Goal: Task Accomplishment & Management: Use online tool/utility

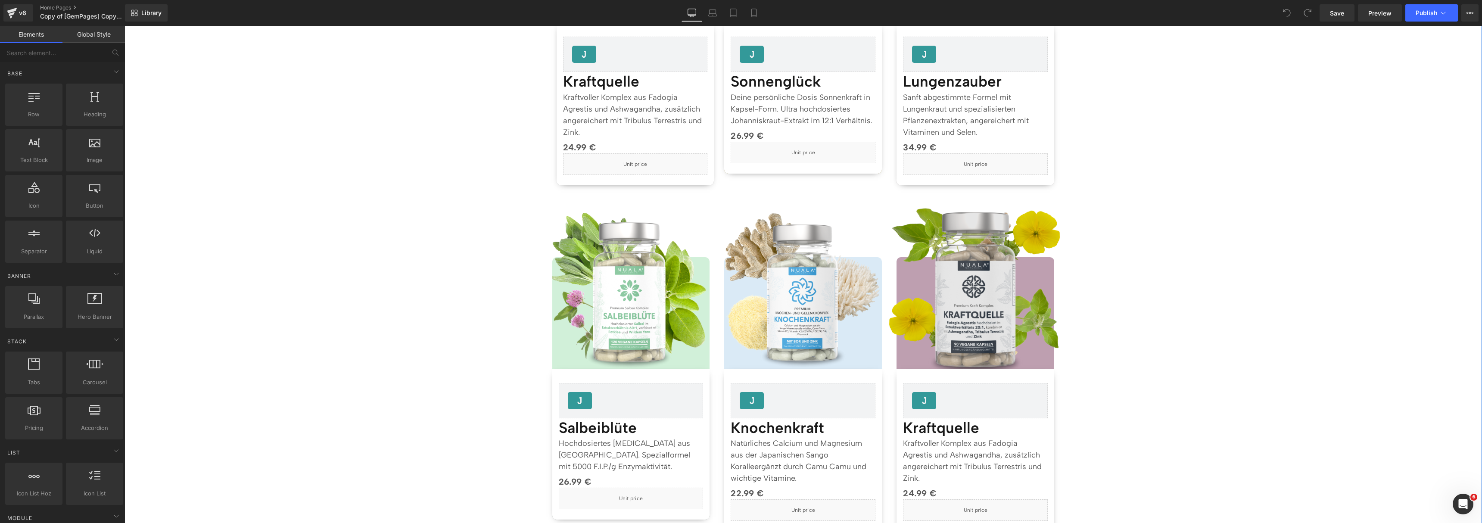
scroll to position [866, 0]
click at [953, 285] on img at bounding box center [976, 291] width 174 height 174
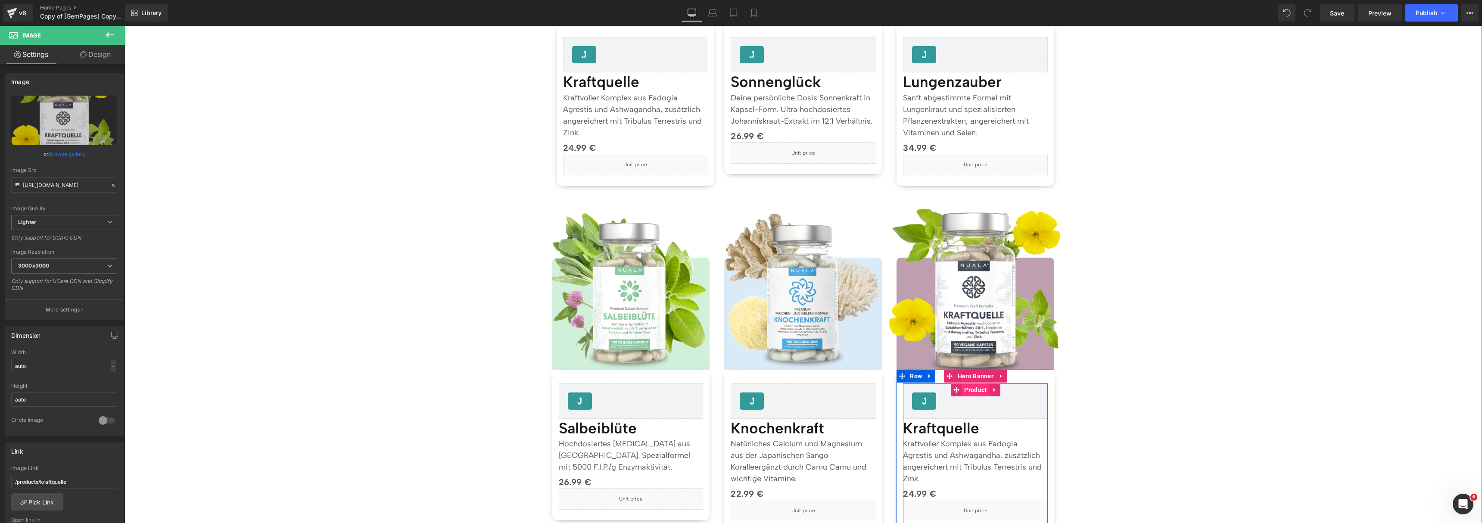
click at [962, 390] on span "Product" at bounding box center [975, 390] width 27 height 13
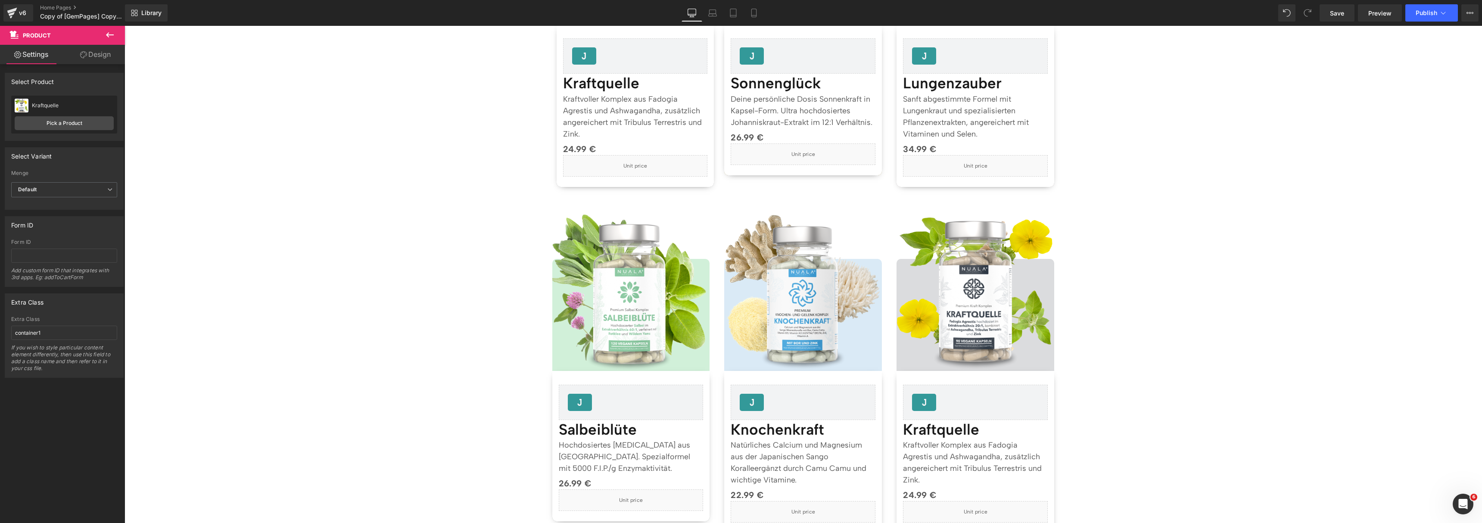
scroll to position [963, 0]
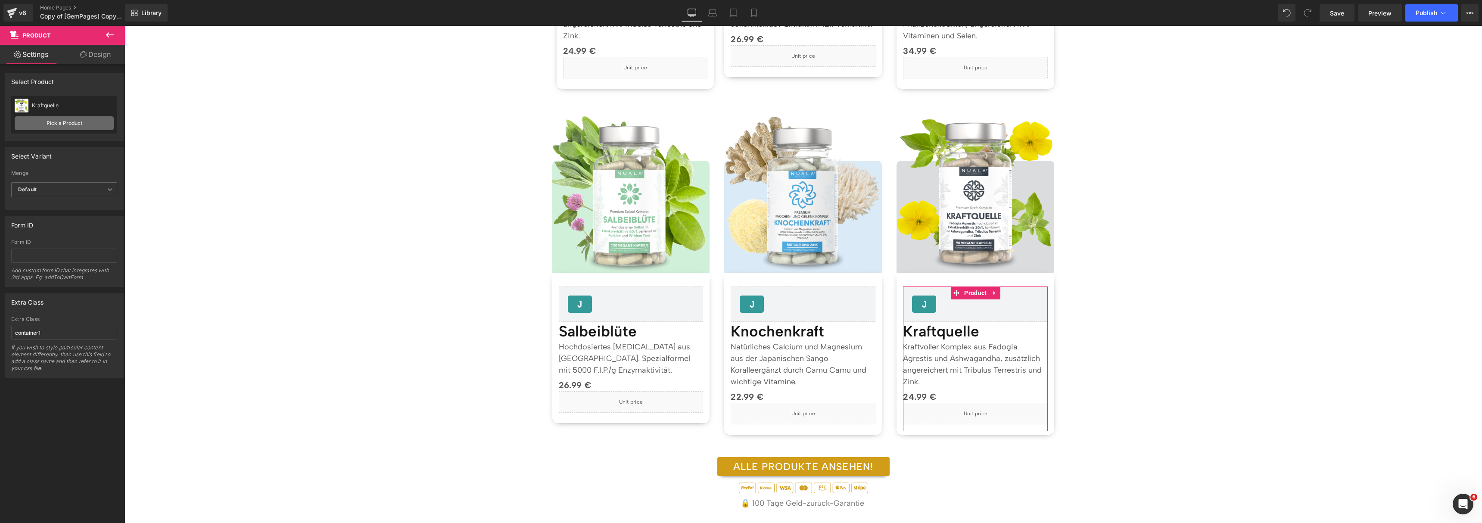
click at [75, 125] on link "Pick a Product" at bounding box center [64, 123] width 99 height 14
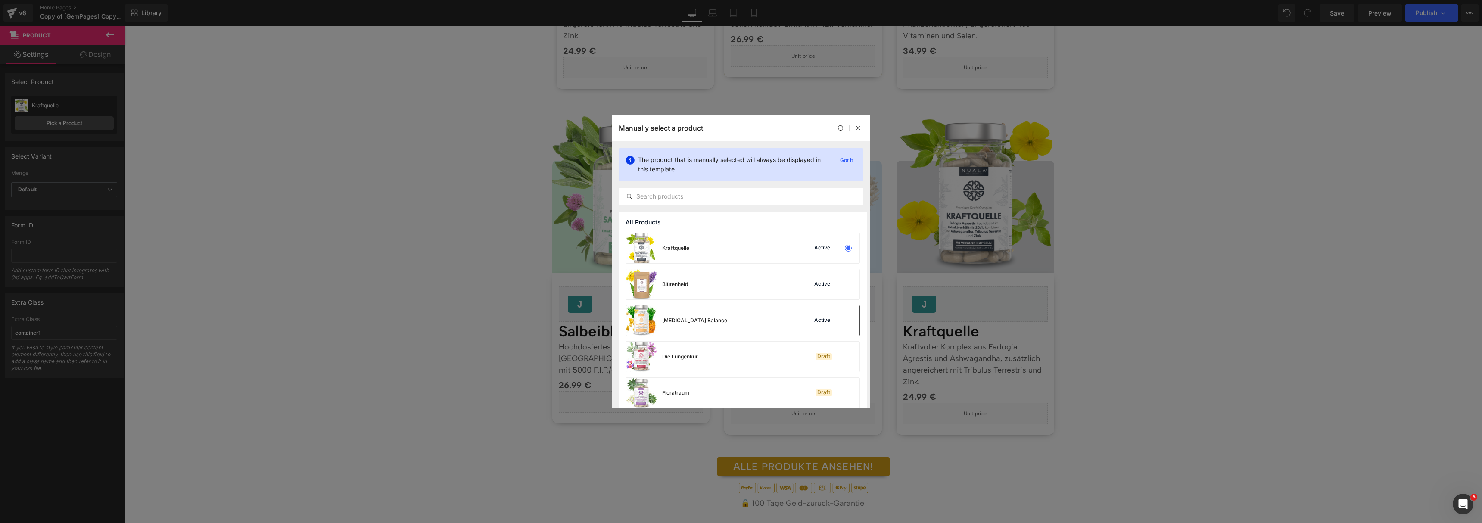
click at [688, 327] on div "[MEDICAL_DATA] Balance" at bounding box center [676, 321] width 101 height 30
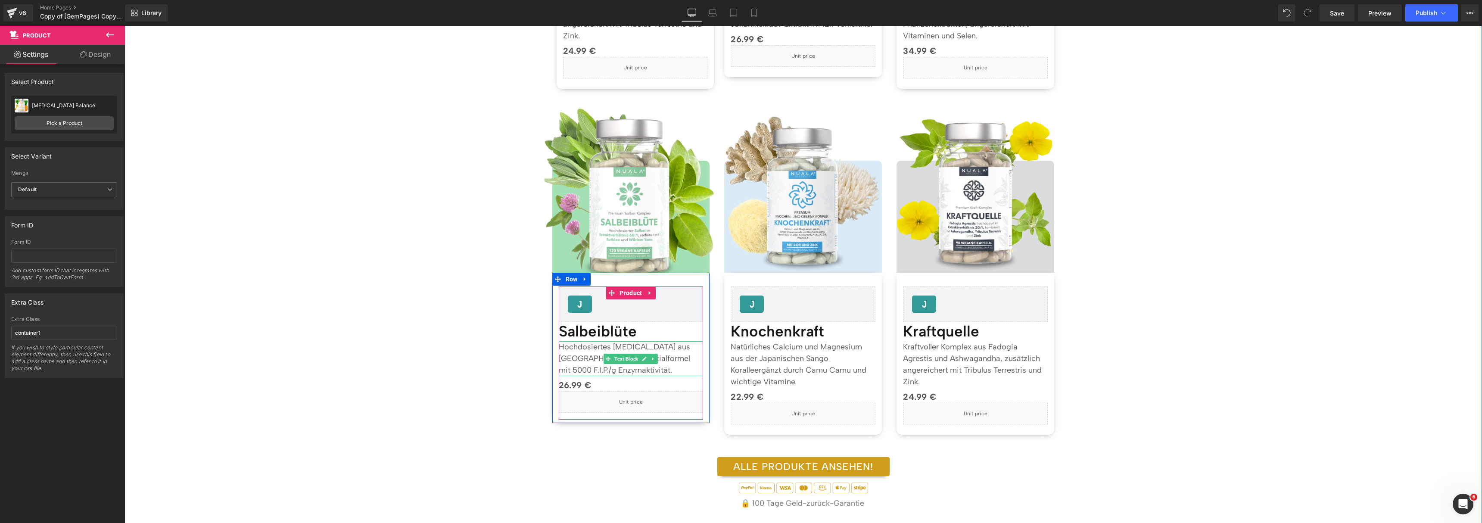
click at [632, 347] on p "Hochdosiertes [MEDICAL_DATA] aus [GEOGRAPHIC_DATA]. Spezialformel mit 5000 F.I.…" at bounding box center [631, 358] width 145 height 35
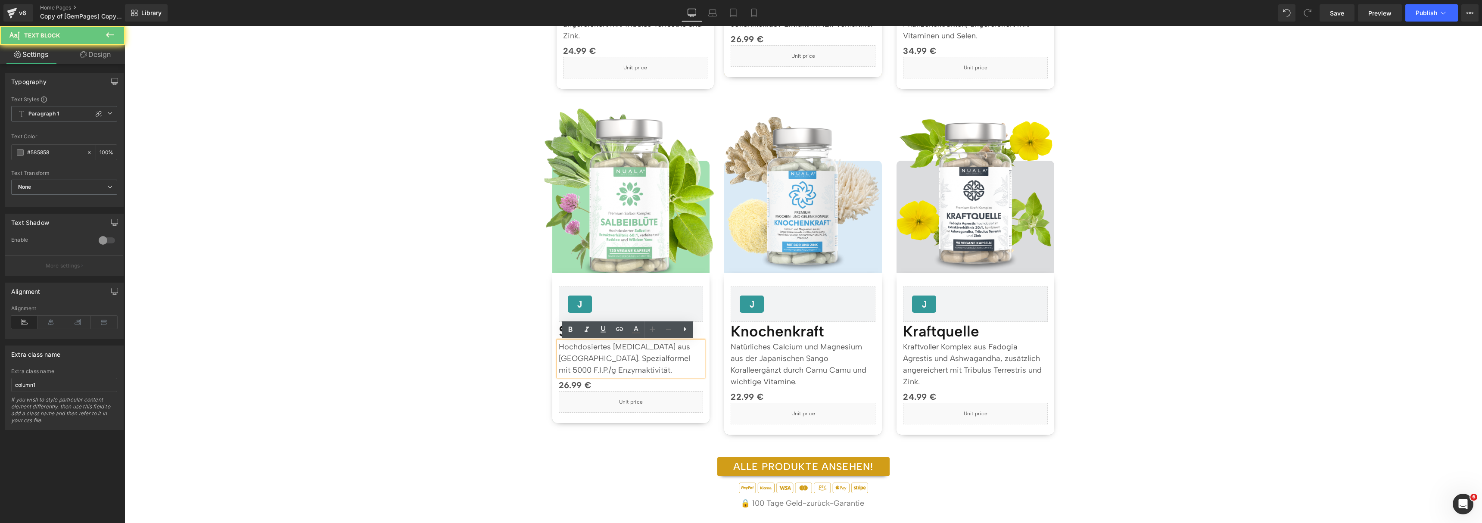
click at [632, 347] on p "Hochdosiertes [MEDICAL_DATA] aus [GEOGRAPHIC_DATA]. Spezialformel mit 5000 F.I.…" at bounding box center [631, 358] width 145 height 35
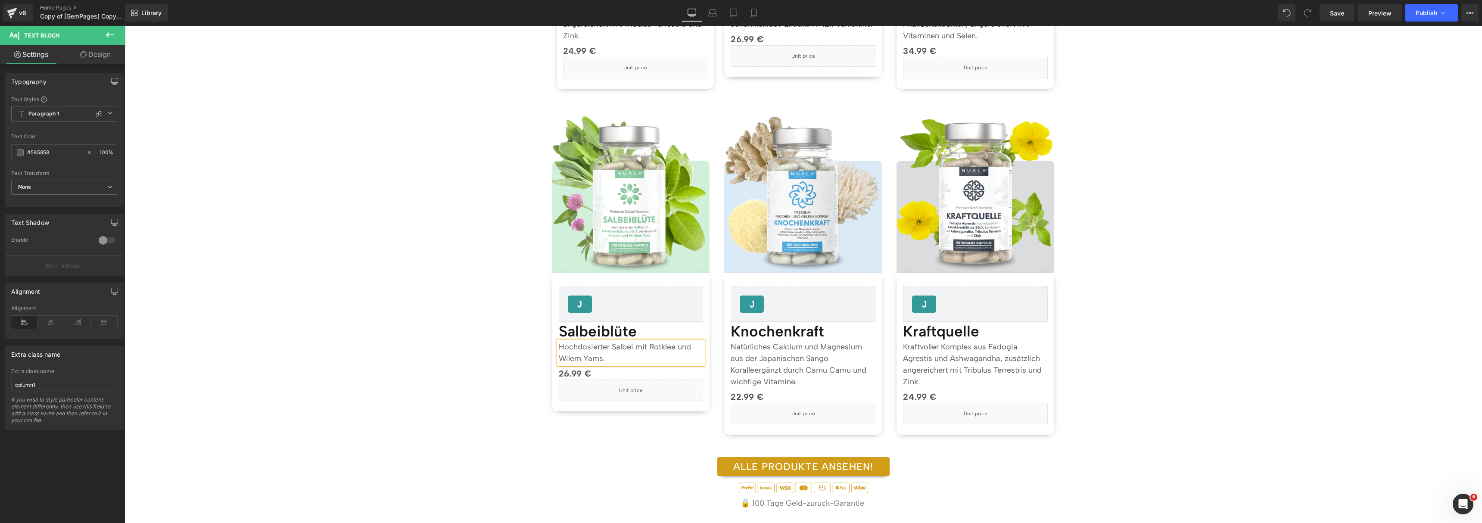
click at [1443, 218] on div "Separator Topseller Heading Image" at bounding box center [804, 425] width 1358 height 1395
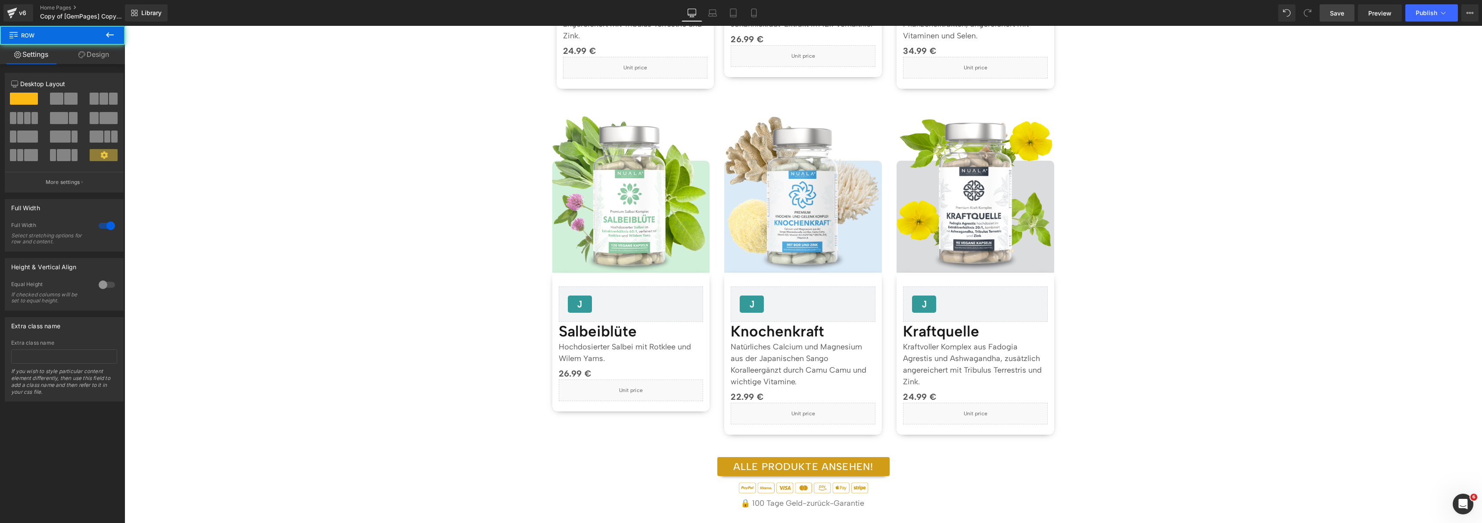
drag, startPoint x: 1333, startPoint y: 10, endPoint x: 538, endPoint y: 490, distance: 928.2
click at [1333, 10] on span "Save" at bounding box center [1337, 13] width 14 height 9
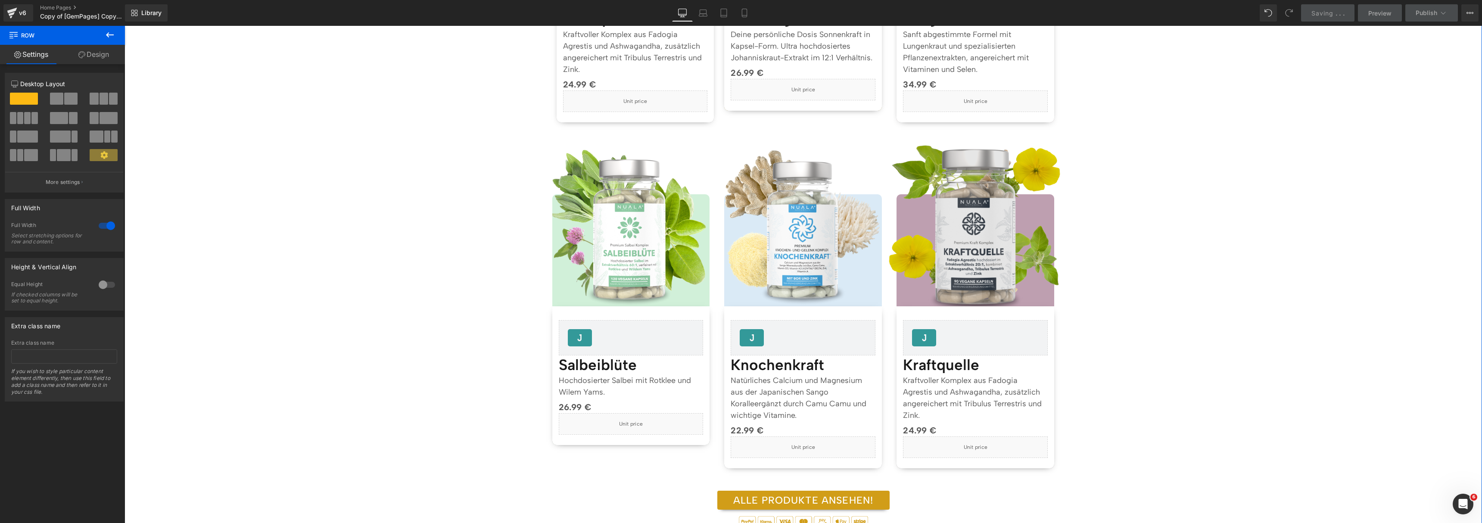
scroll to position [927, 0]
click at [958, 271] on img at bounding box center [976, 229] width 174 height 174
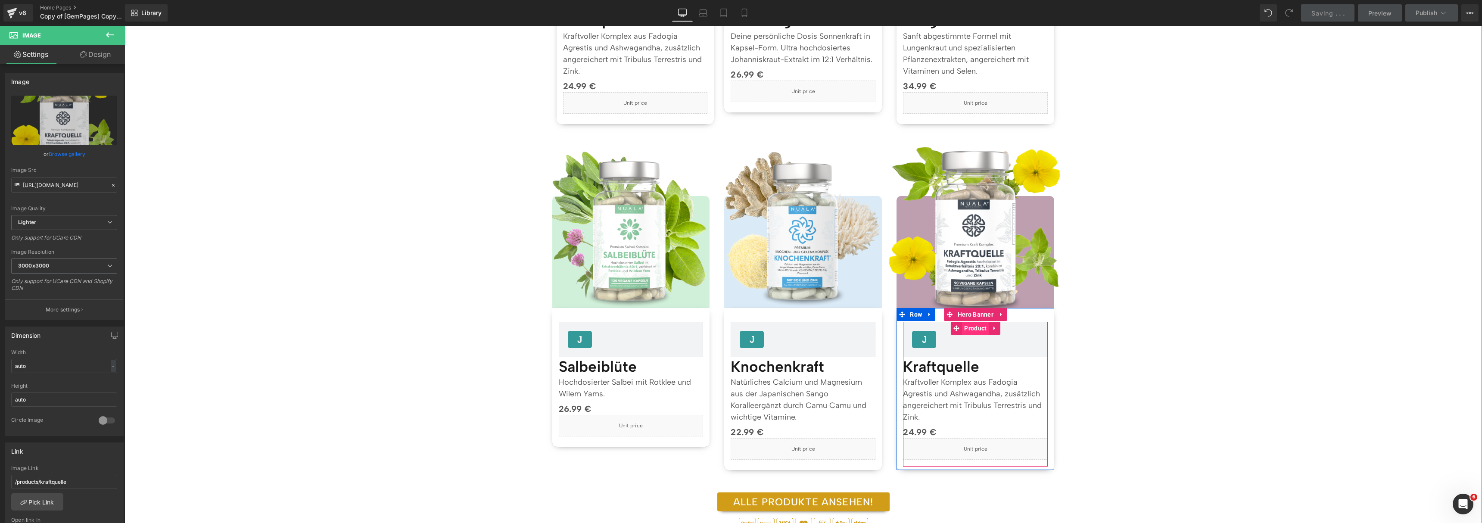
click at [969, 332] on span "Product" at bounding box center [975, 328] width 27 height 13
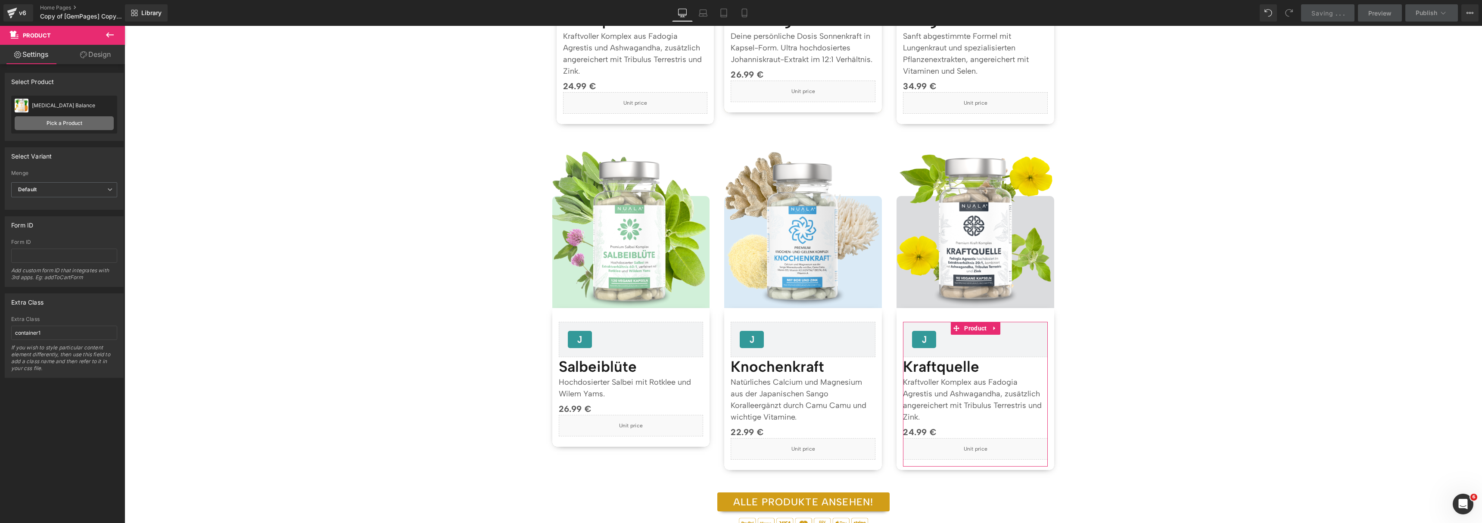
click at [86, 125] on link "Pick a Product" at bounding box center [64, 123] width 99 height 14
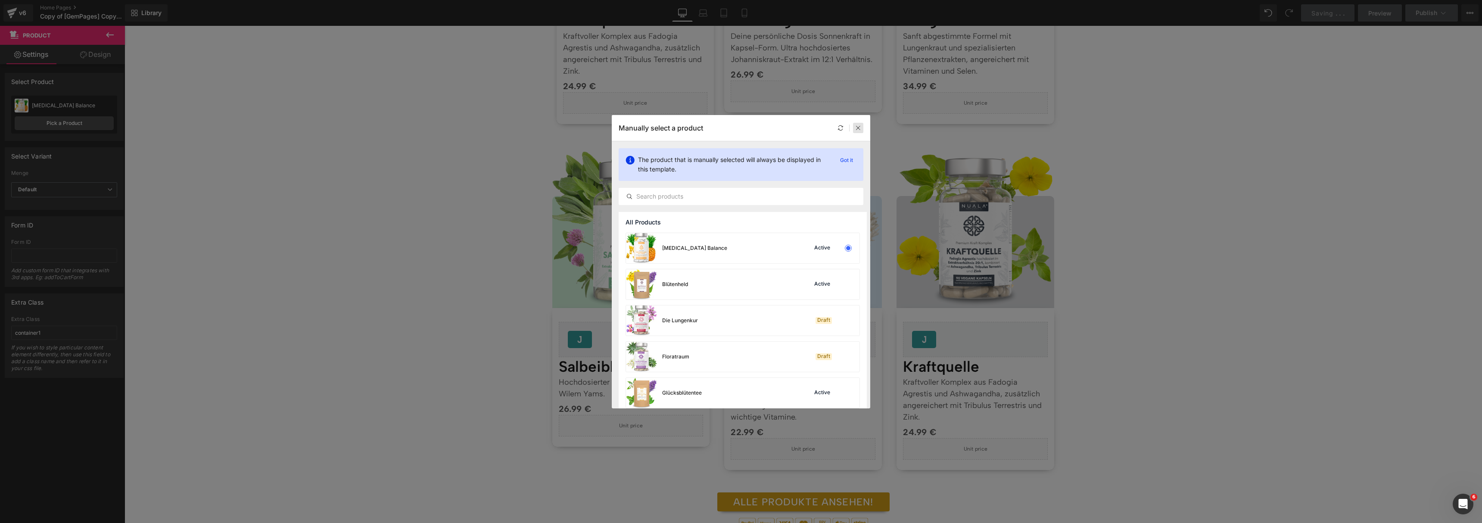
drag, startPoint x: 859, startPoint y: 122, endPoint x: 477, endPoint y: 11, distance: 398.1
click at [859, 123] on div at bounding box center [858, 128] width 10 height 10
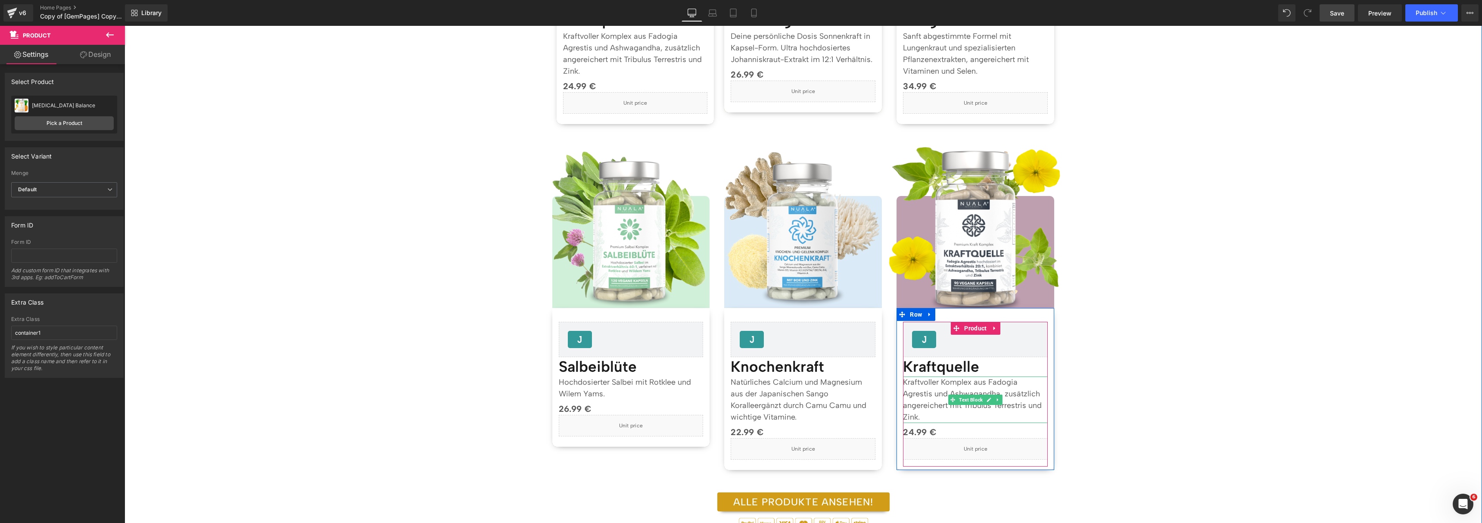
click at [926, 396] on p "Kraftvoller Komplex aus Fadogia Agrestis und Ashwagandha, zusätzlich angereiche…" at bounding box center [975, 400] width 145 height 47
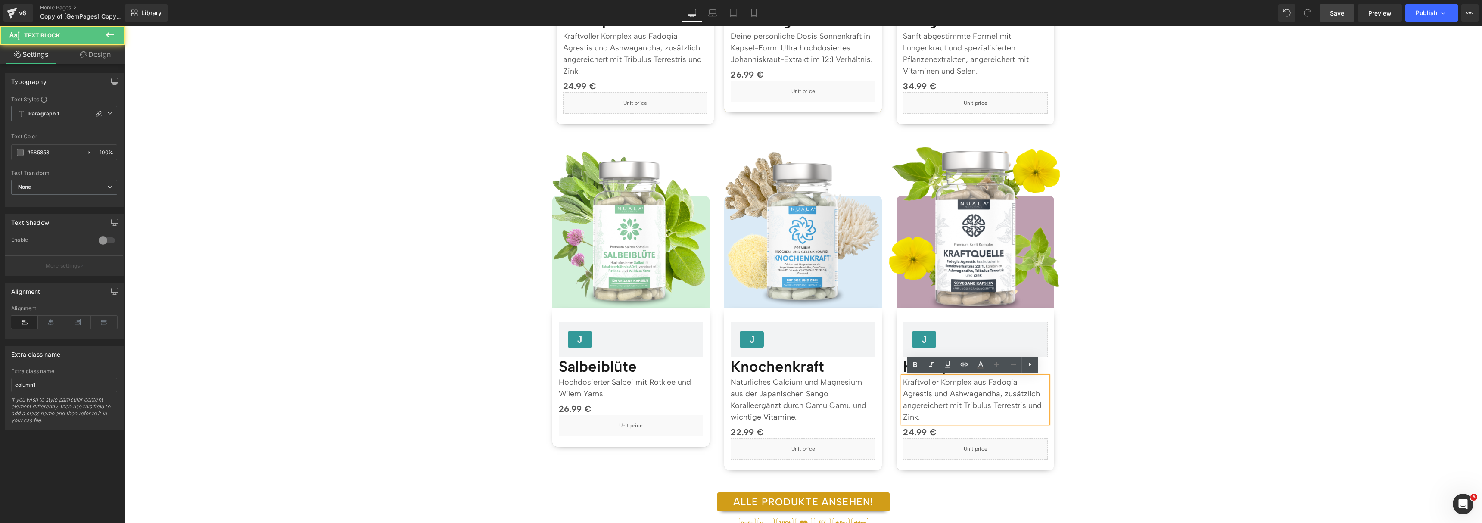
click at [927, 393] on p "Kraftvoller Komplex aus Fadogia Agrestis und Ashwagandha, zusätzlich angereiche…" at bounding box center [975, 400] width 145 height 47
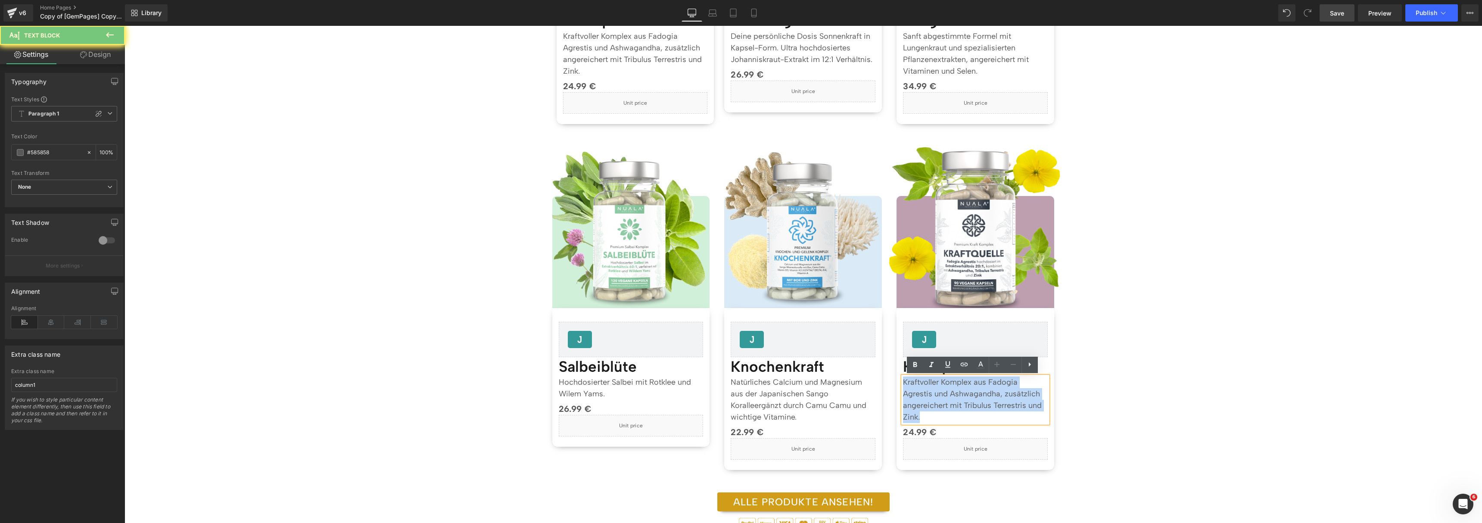
click at [927, 393] on p "Kraftvoller Komplex aus Fadogia Agrestis und Ashwagandha, zusätzlich angereiche…" at bounding box center [975, 400] width 145 height 47
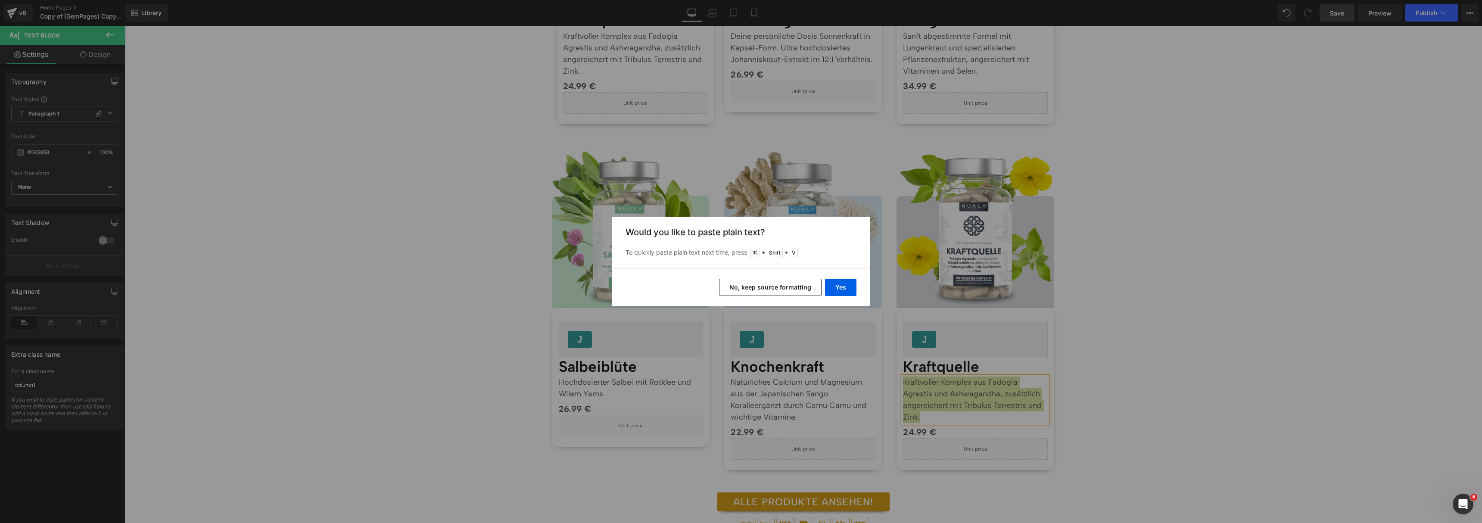
drag, startPoint x: 813, startPoint y: 286, endPoint x: 789, endPoint y: 318, distance: 39.8
click at [813, 286] on button "No, keep source formatting" at bounding box center [770, 287] width 103 height 17
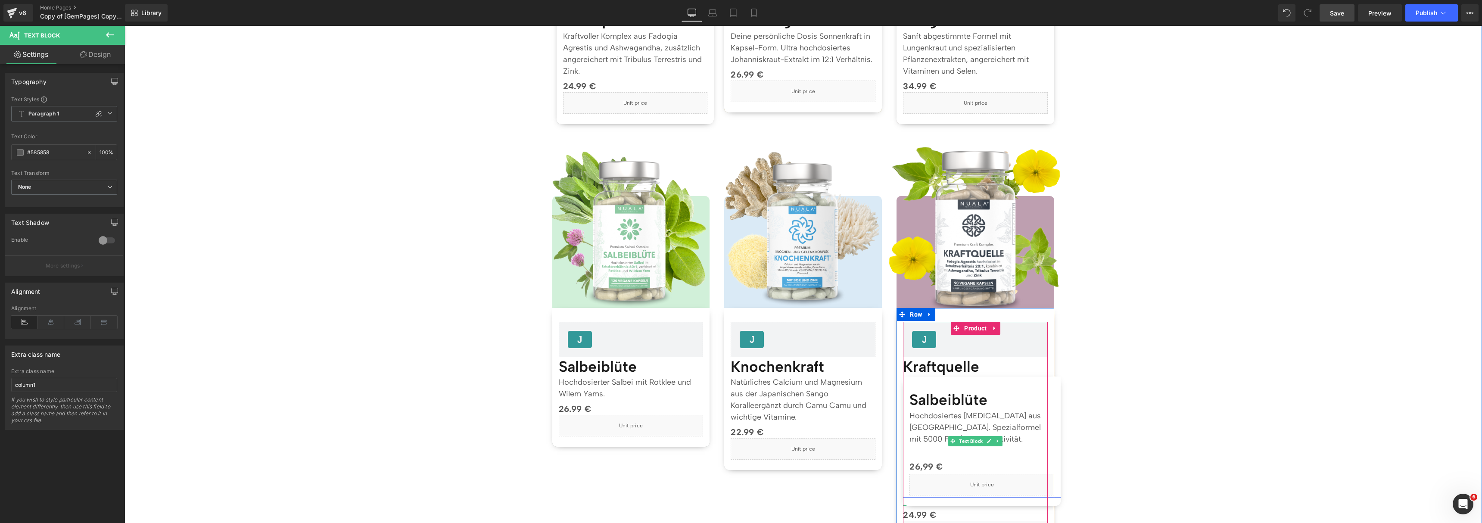
click at [962, 416] on link at bounding box center [982, 437] width 158 height 120
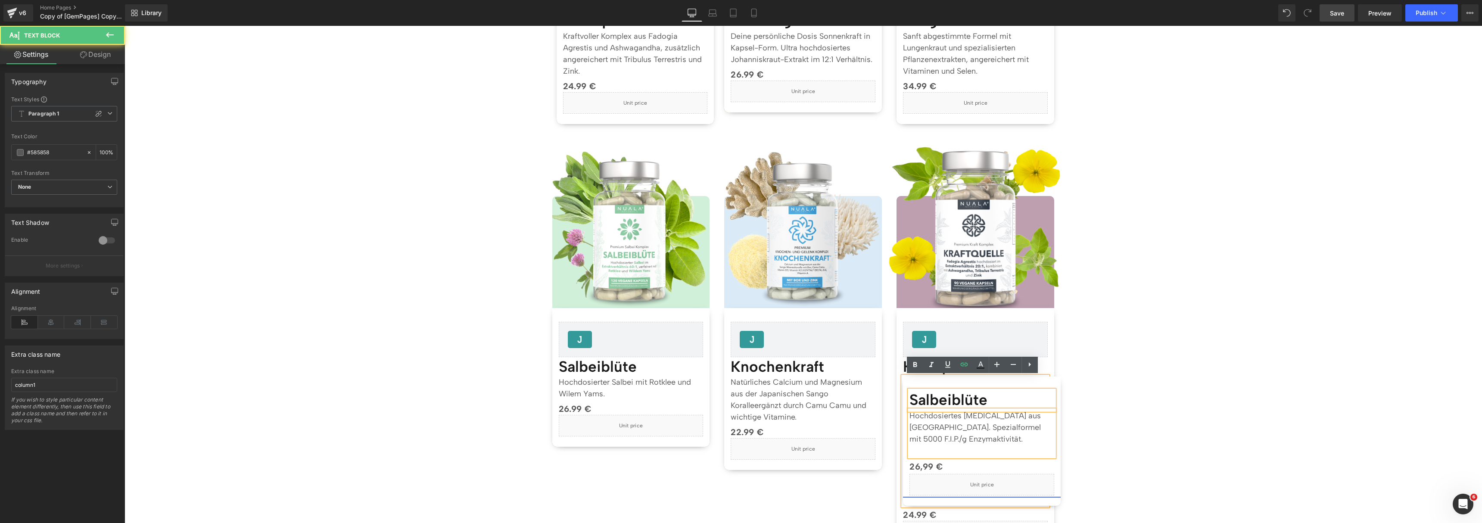
click at [962, 396] on link at bounding box center [982, 437] width 158 height 120
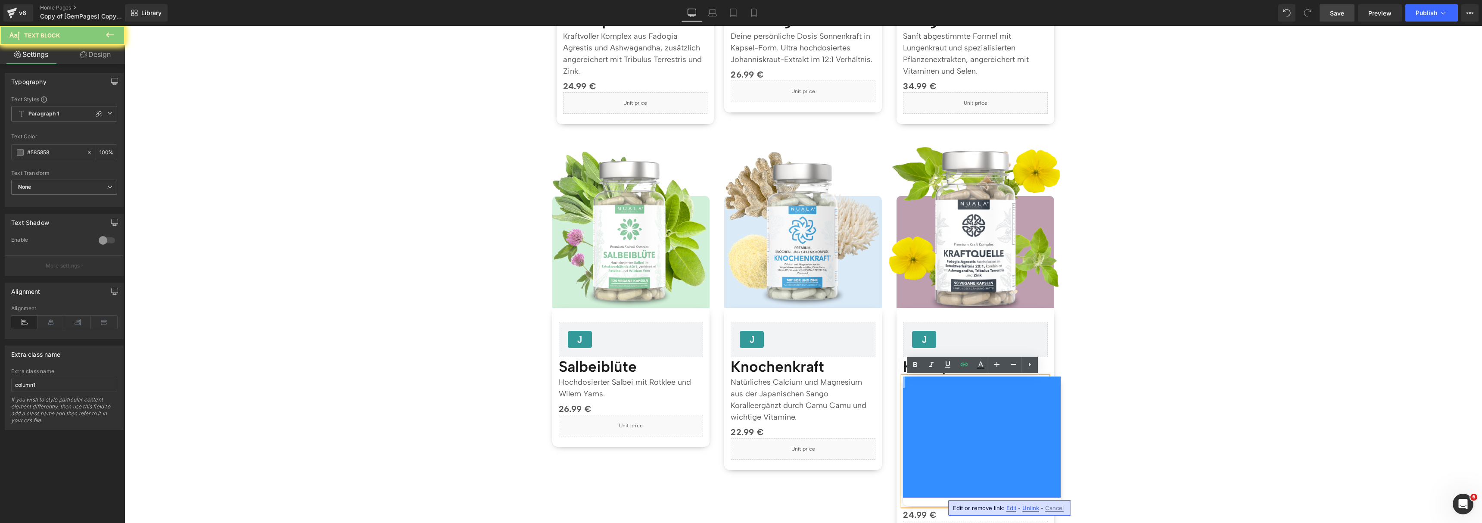
click at [962, 396] on link at bounding box center [982, 437] width 158 height 120
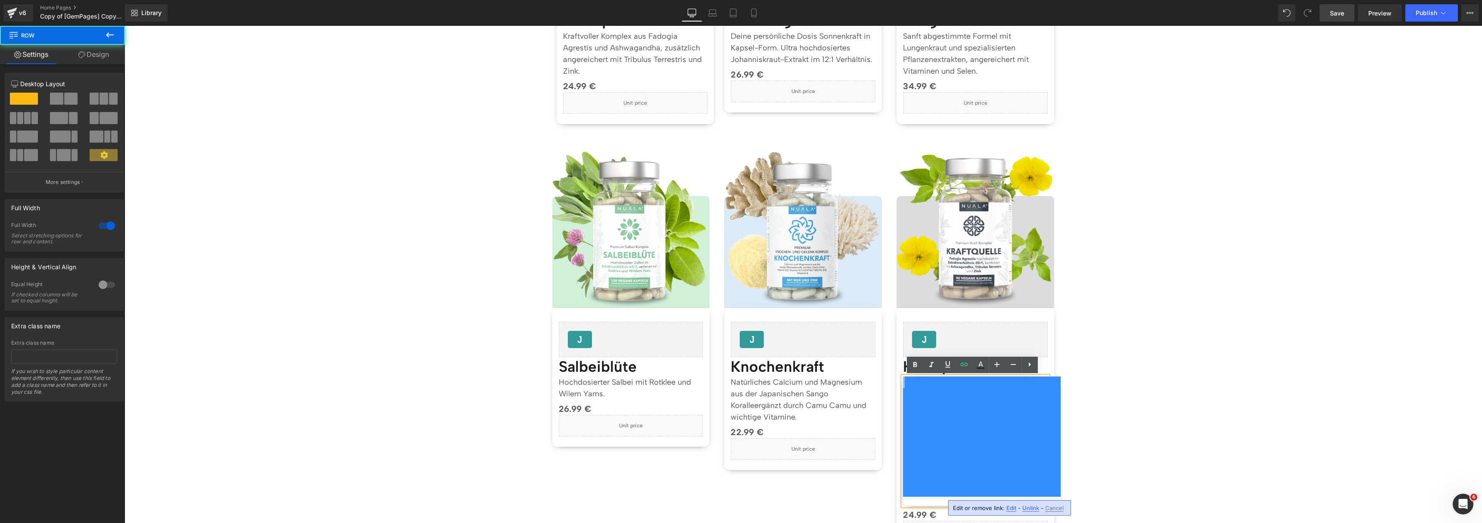
click at [1272, 405] on div "Separator Topseller Heading Image" at bounding box center [804, 502] width 1358 height 1478
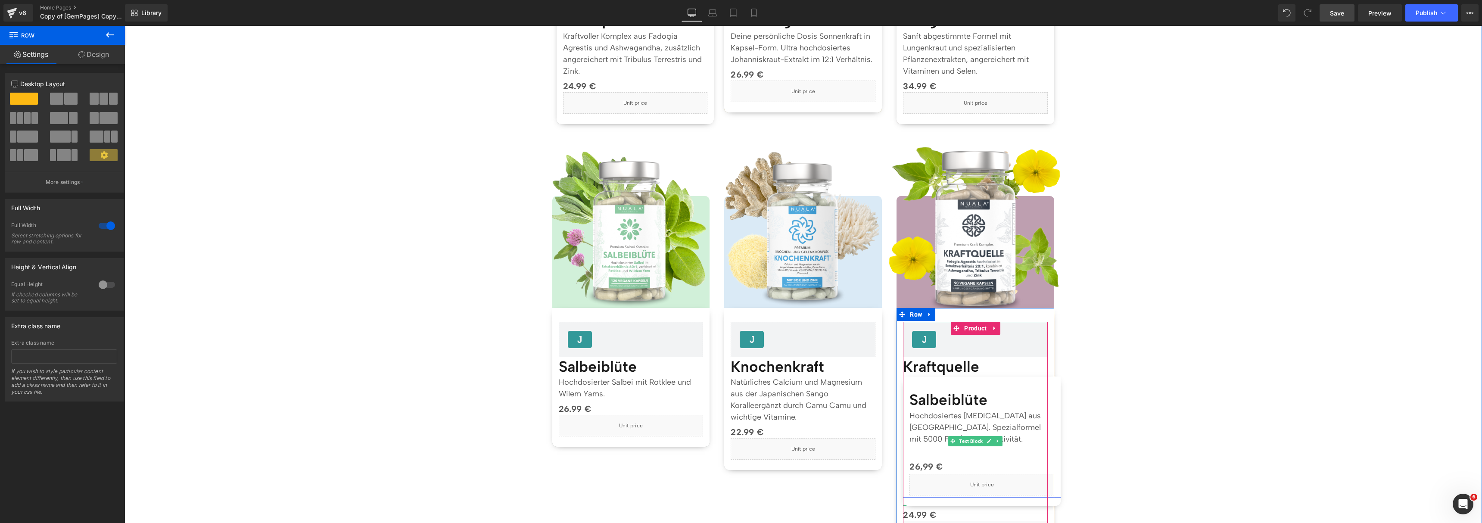
click at [990, 409] on link at bounding box center [982, 437] width 158 height 120
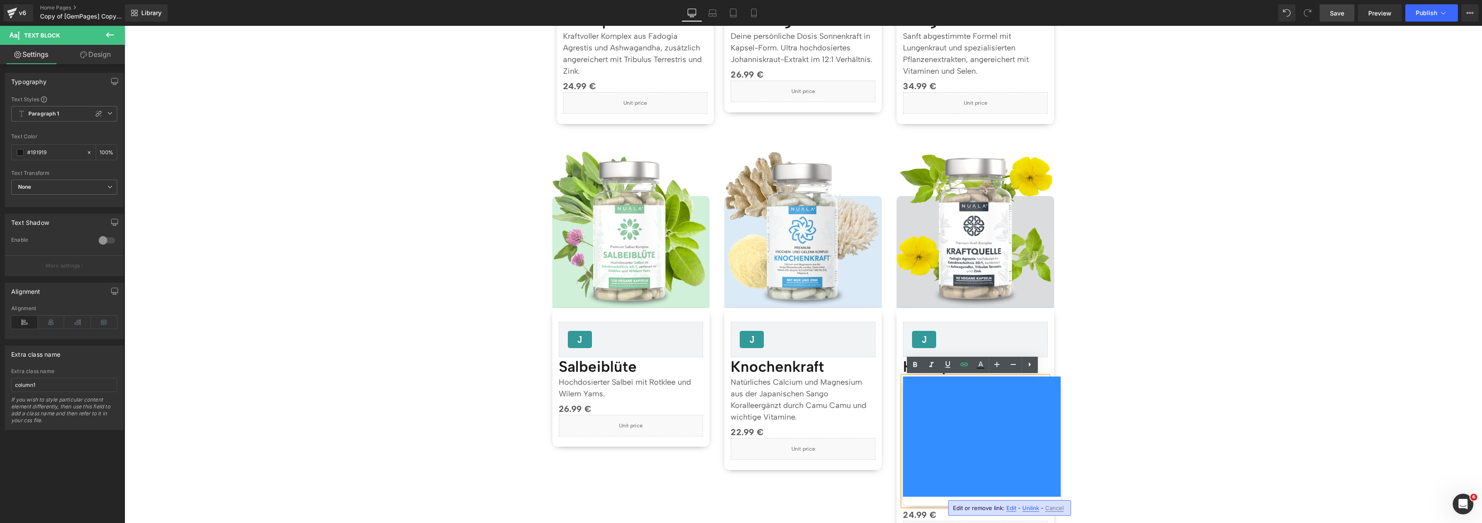
click at [1027, 509] on span "Unlink" at bounding box center [1031, 508] width 17 height 7
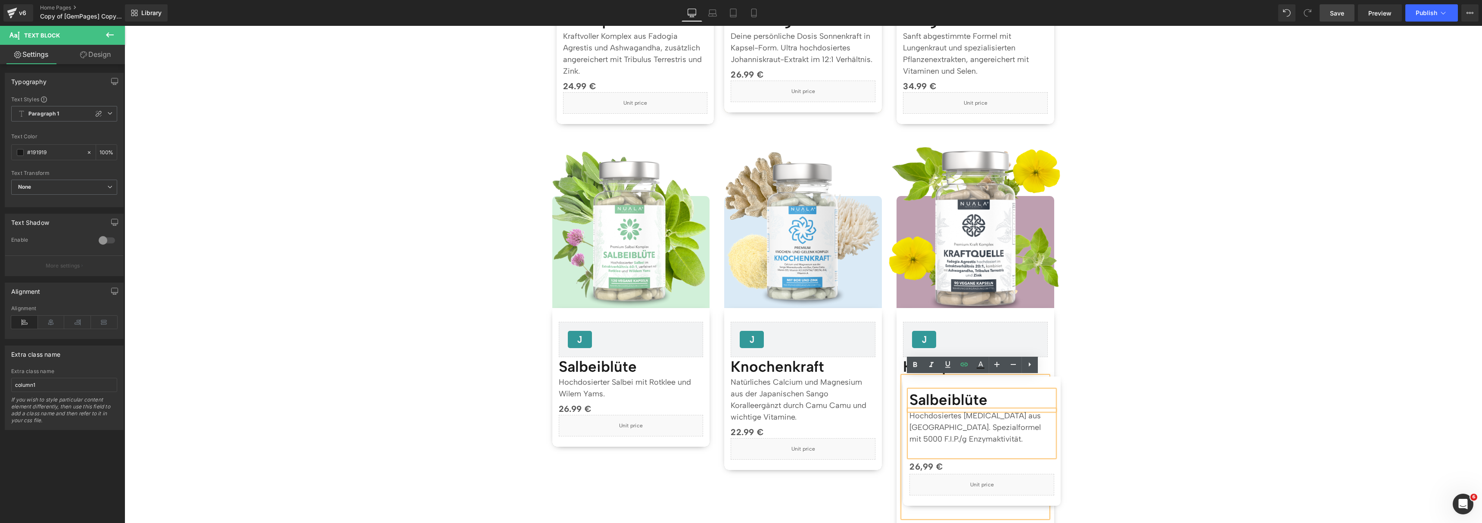
click at [982, 413] on p "Hochdosiertes [MEDICAL_DATA] aus [GEOGRAPHIC_DATA]. Spezialformel mit 5000 F.I.…" at bounding box center [982, 427] width 145 height 35
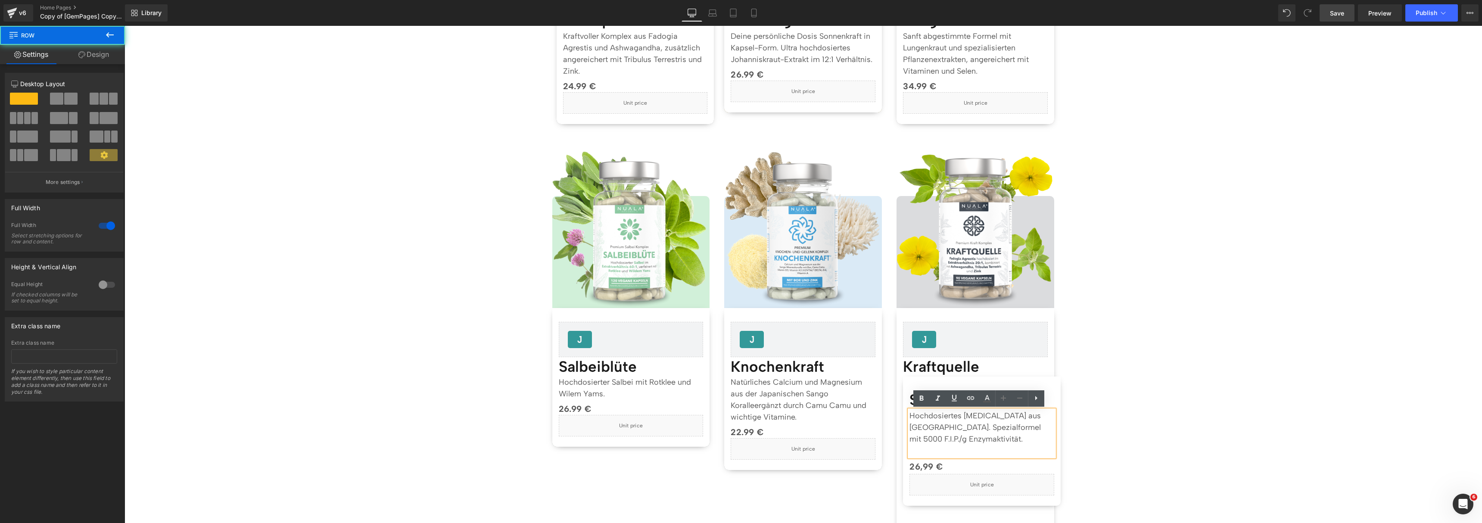
drag, startPoint x: 1231, startPoint y: 421, endPoint x: 1192, endPoint y: 412, distance: 40.2
click at [1231, 421] on div "Separator Topseller Heading Image" at bounding box center [804, 508] width 1358 height 1490
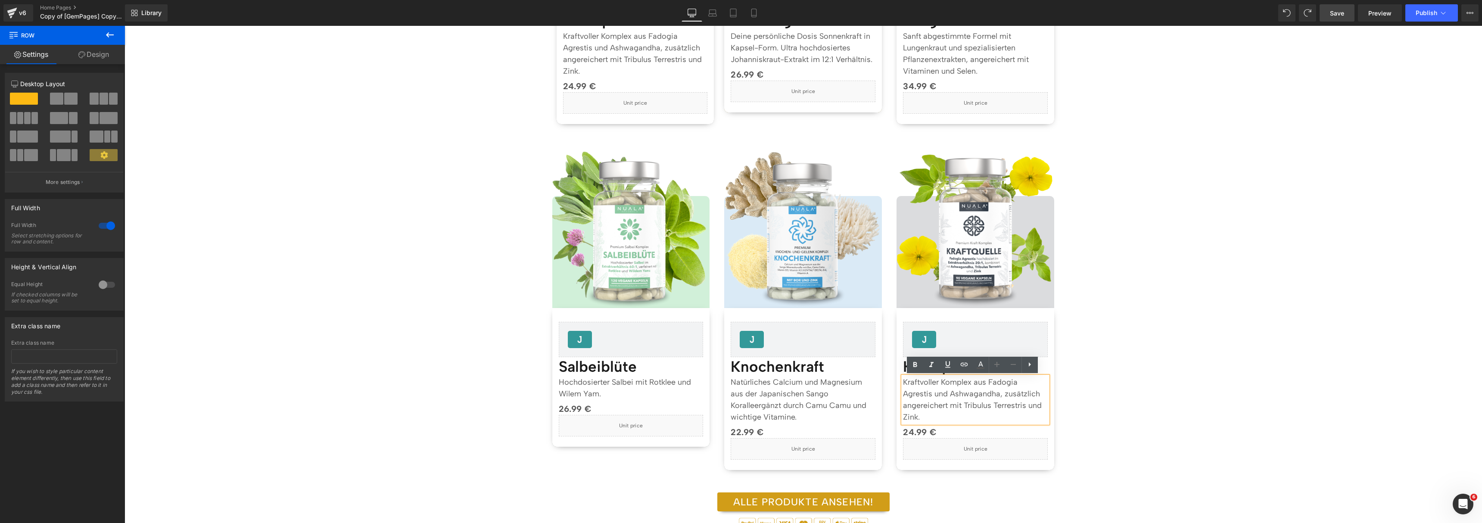
click at [1180, 403] on div "Separator Topseller Heading Image" at bounding box center [804, 460] width 1358 height 1395
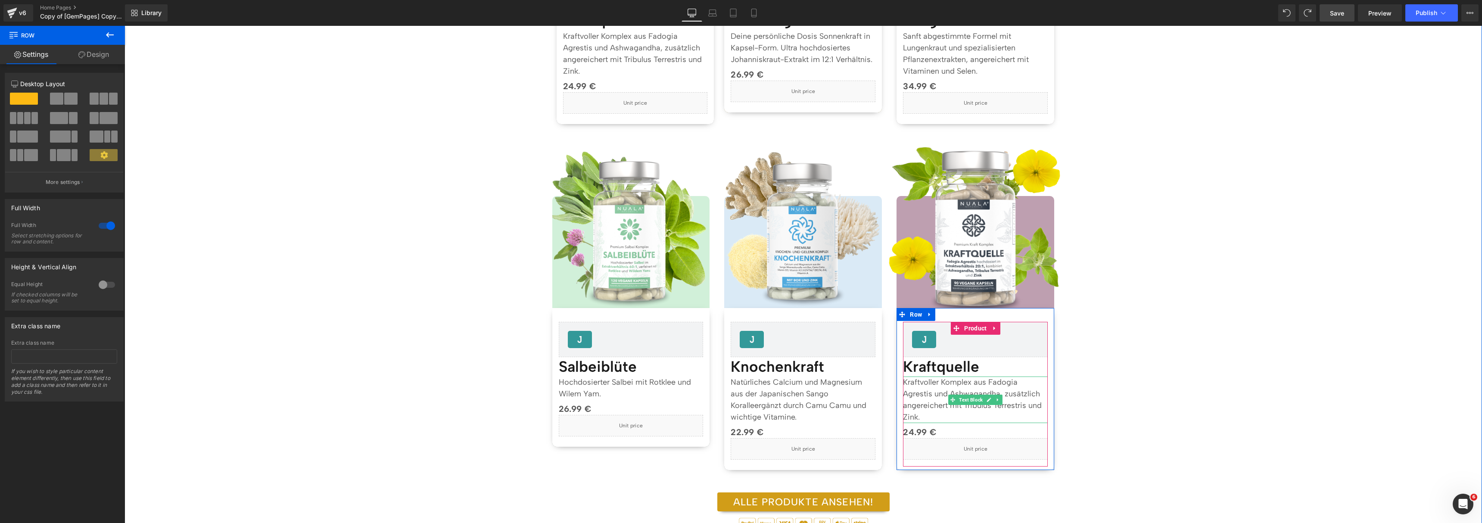
click at [991, 390] on p "Kraftvoller Komplex aus Fadogia Agrestis und Ashwagandha, zusätzlich angereiche…" at bounding box center [975, 400] width 145 height 47
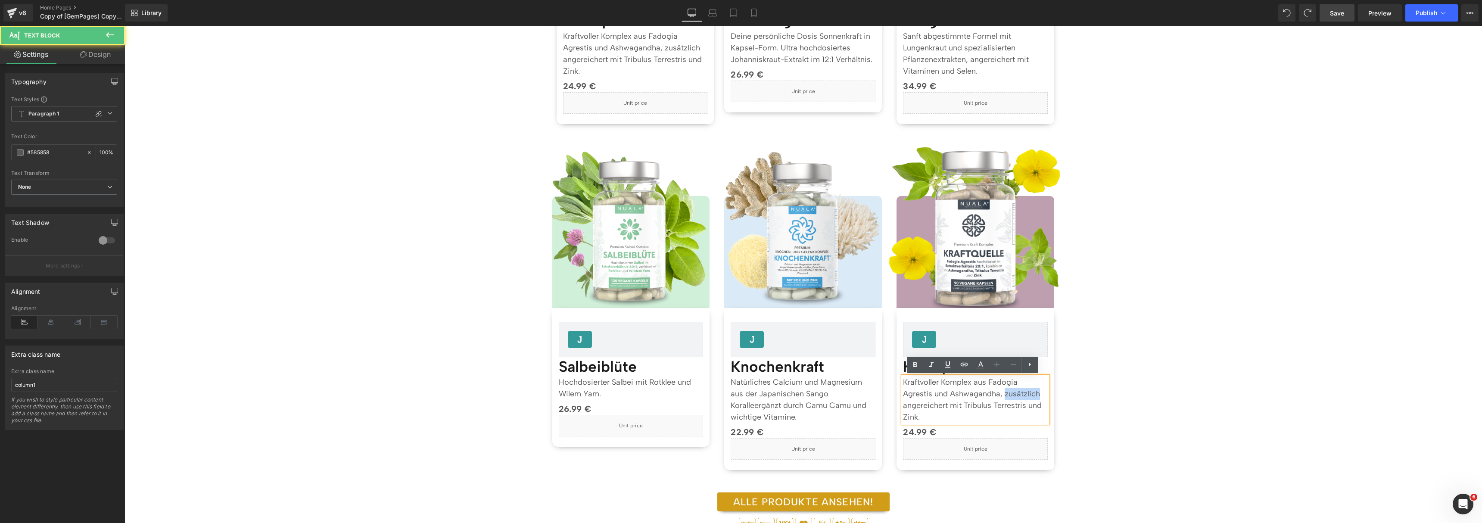
click at [991, 390] on p "Kraftvoller Komplex aus Fadogia Agrestis und Ashwagandha, zusätzlich angereiche…" at bounding box center [975, 400] width 145 height 47
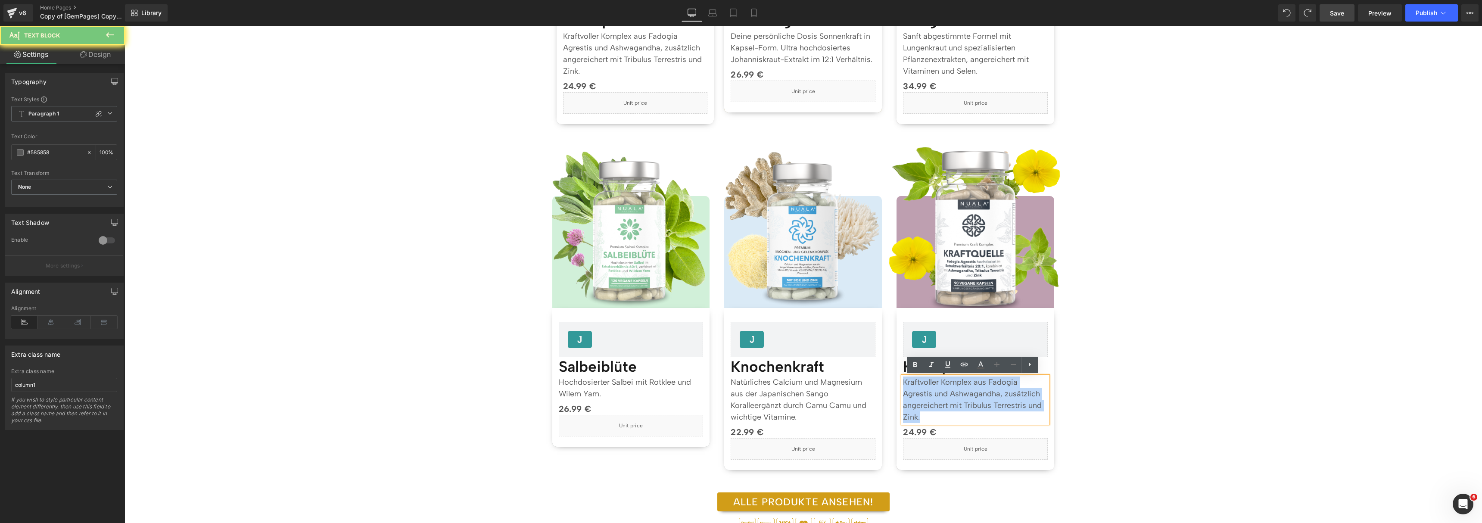
click at [991, 390] on p "Kraftvoller Komplex aus Fadogia Agrestis und Ashwagandha, zusätzlich angereiche…" at bounding box center [975, 400] width 145 height 47
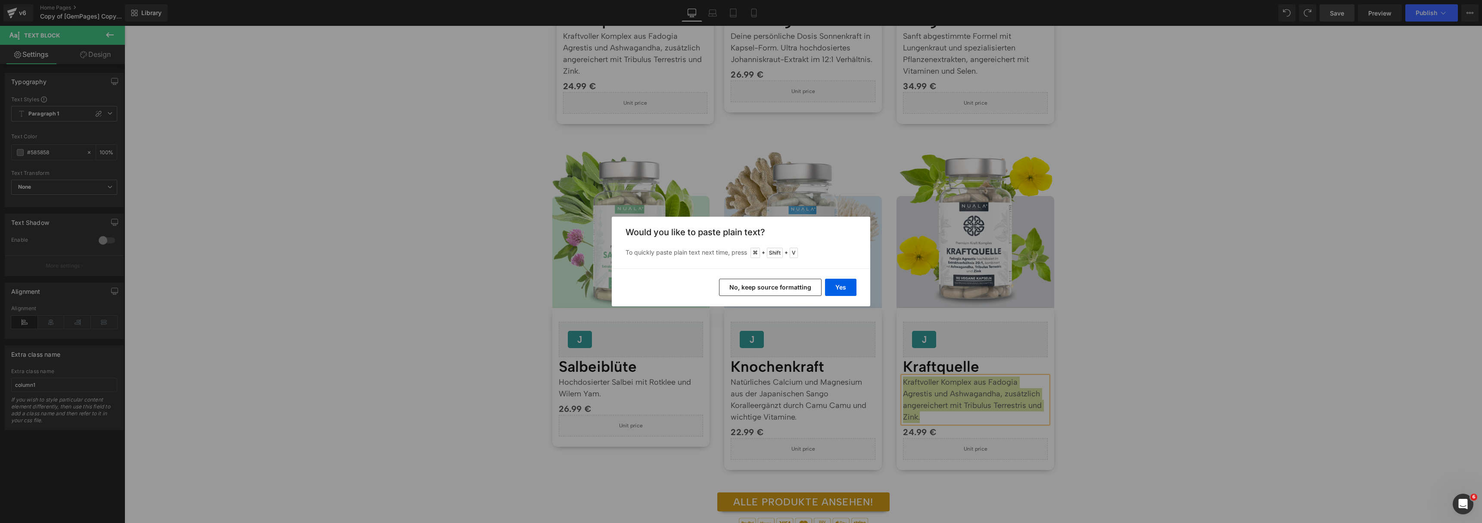
click at [807, 287] on button "No, keep source formatting" at bounding box center [770, 287] width 103 height 17
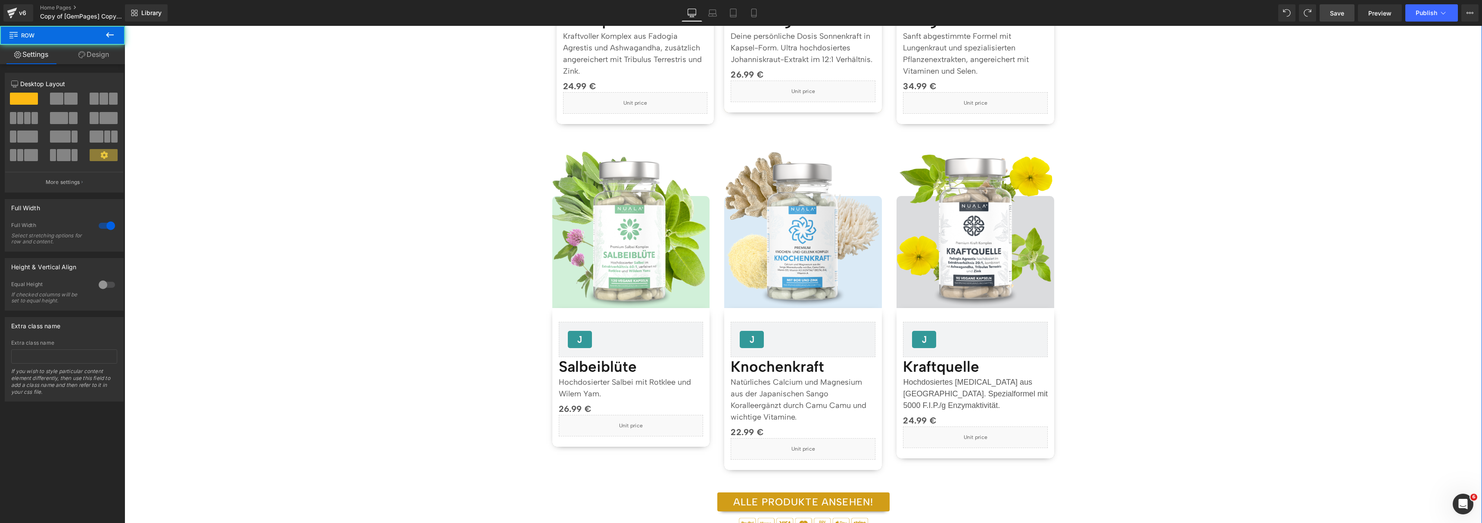
click at [1217, 394] on div "Separator Topseller Heading Image" at bounding box center [804, 460] width 1358 height 1395
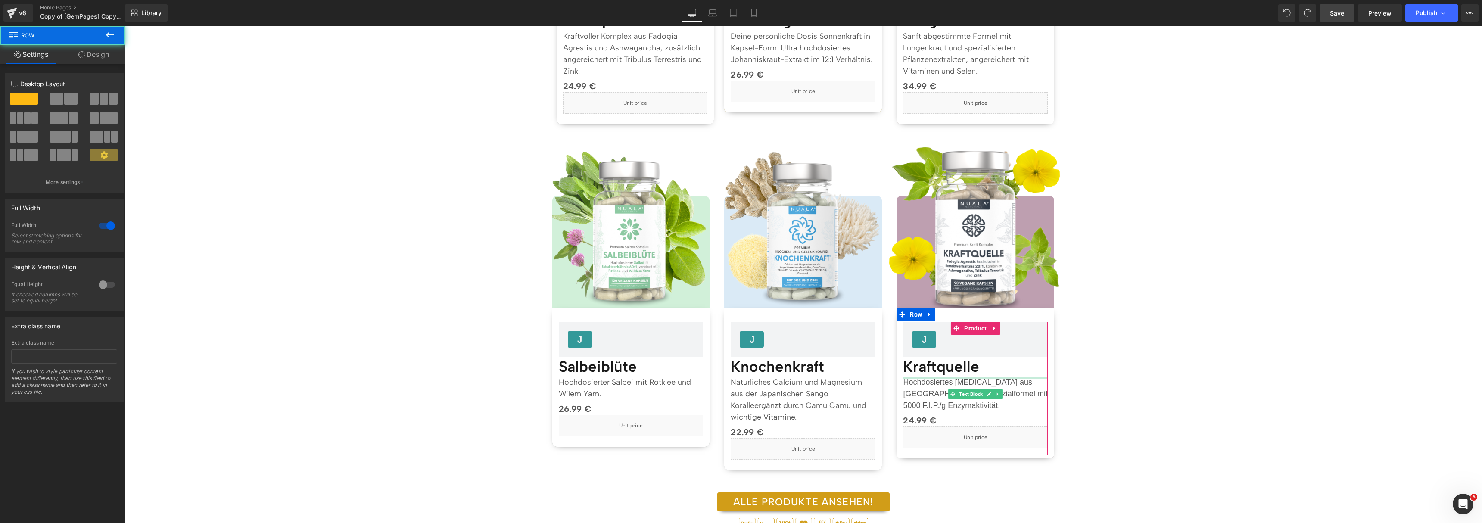
click at [936, 368] on h1 "Kraftquelle" at bounding box center [975, 367] width 145 height 20
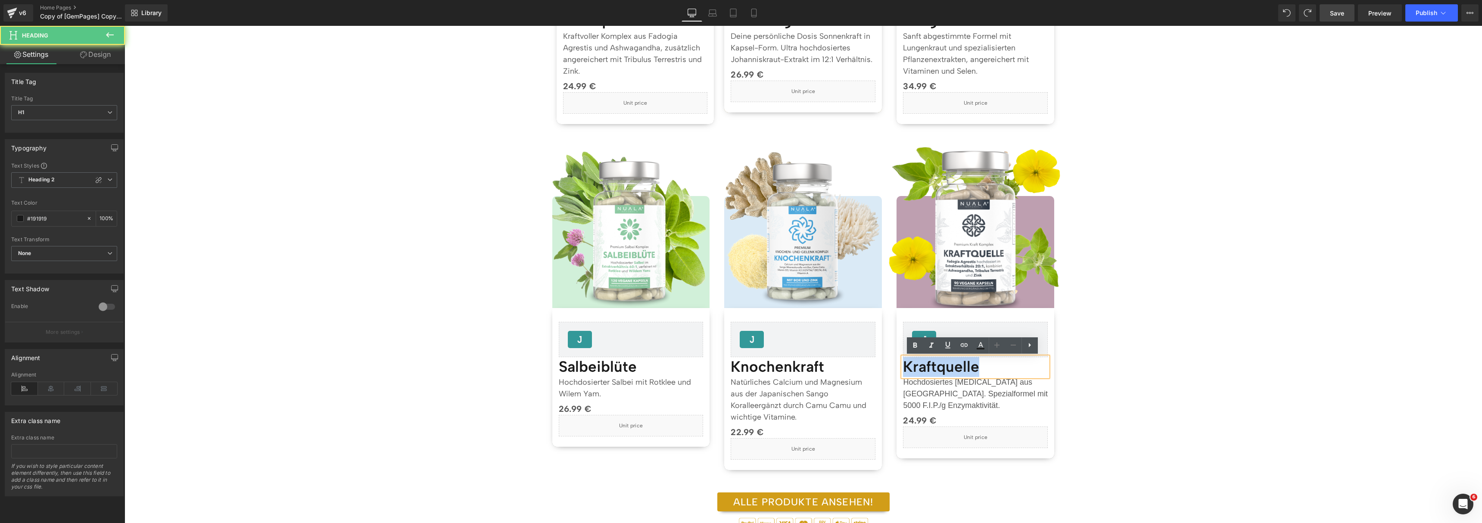
click at [936, 368] on h1 "Kraftquelle" at bounding box center [975, 367] width 145 height 20
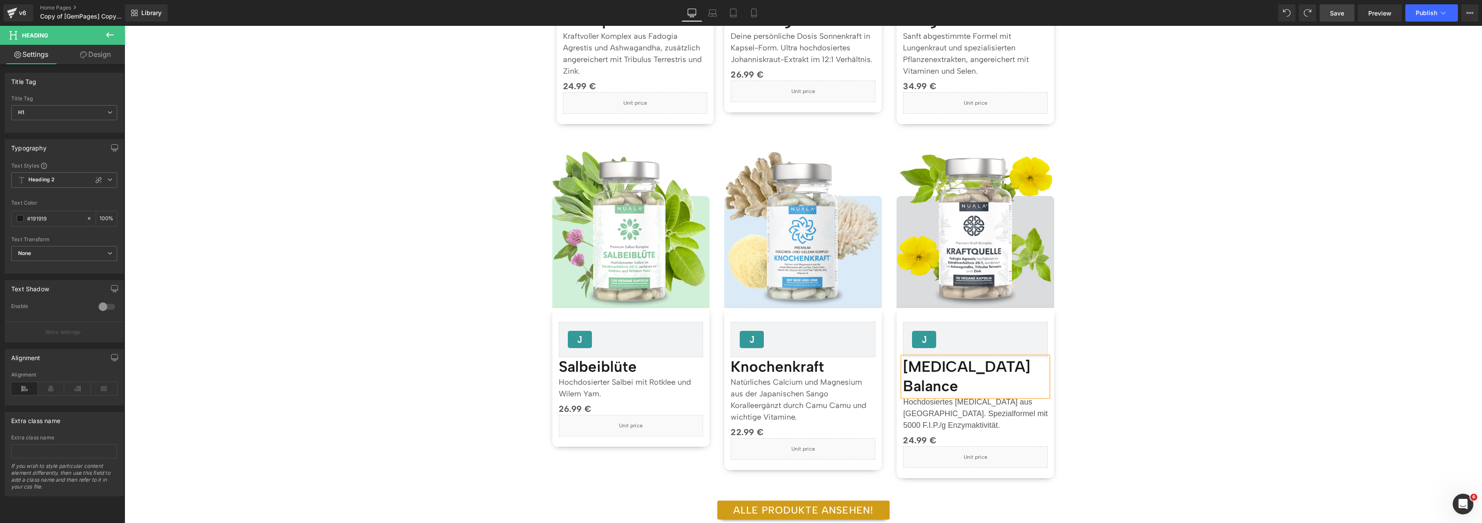
click at [1127, 327] on div "Separator Topseller Heading Image" at bounding box center [804, 465] width 1358 height 1404
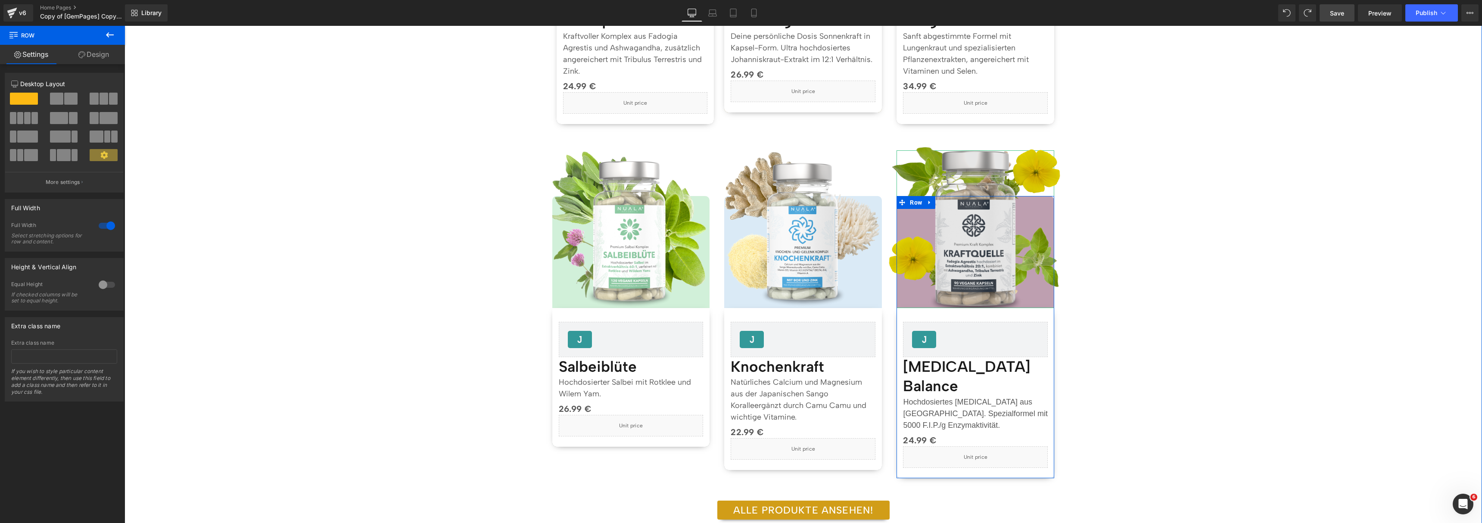
click at [962, 243] on img at bounding box center [976, 229] width 174 height 174
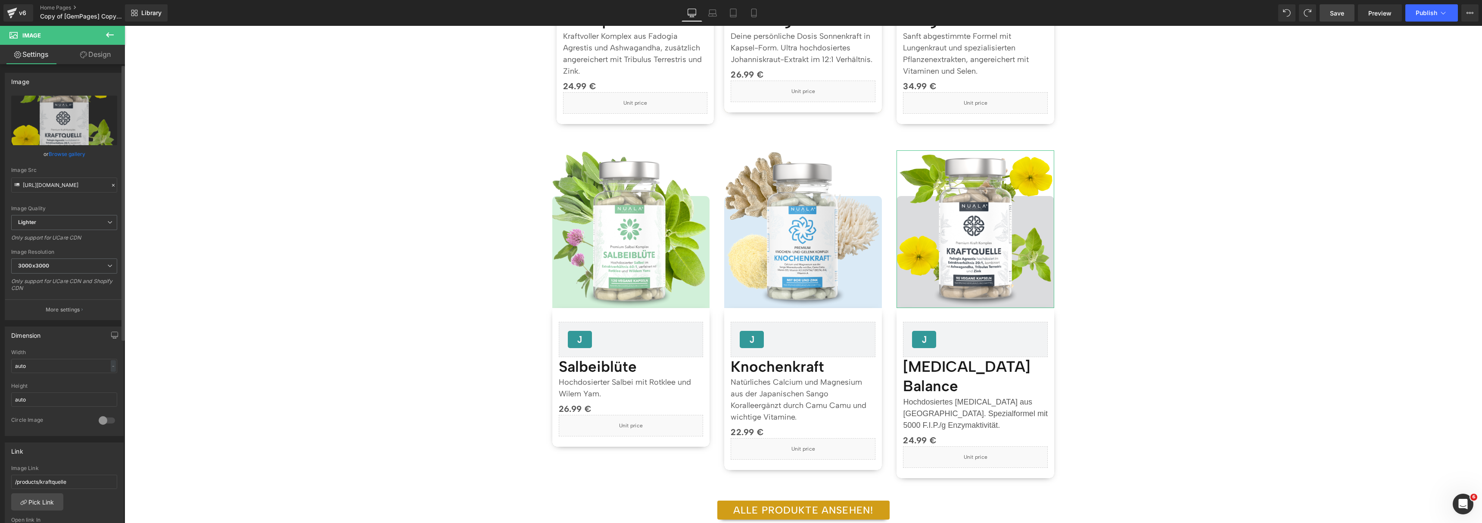
click at [60, 156] on link "Browse gallery" at bounding box center [67, 154] width 37 height 15
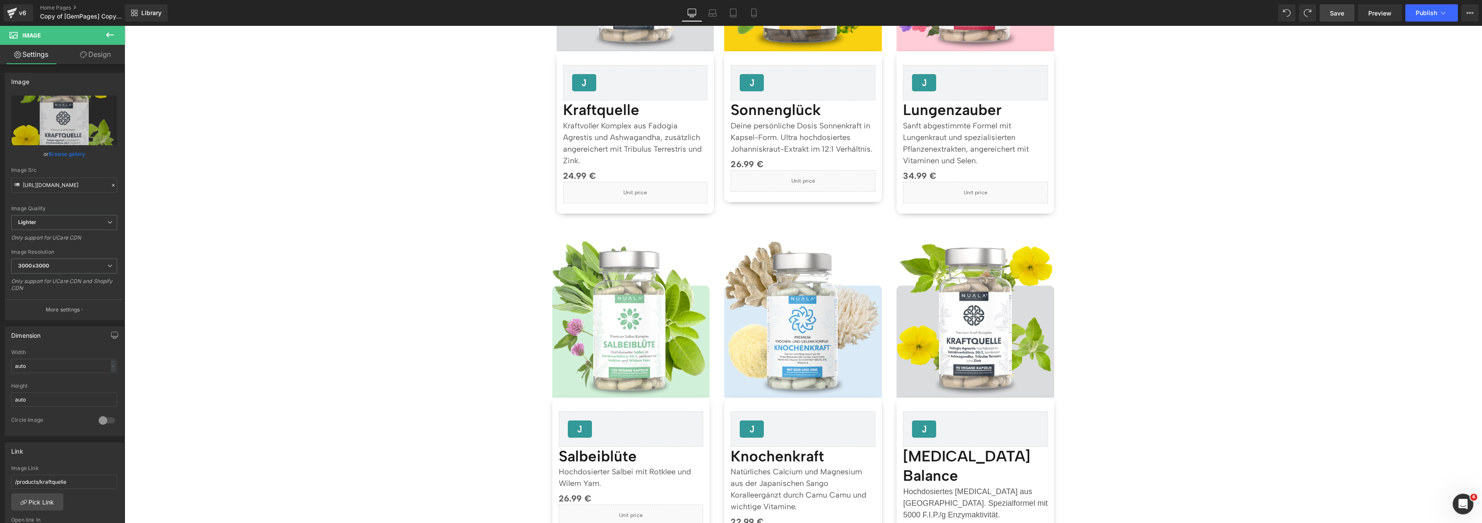
scroll to position [710, 0]
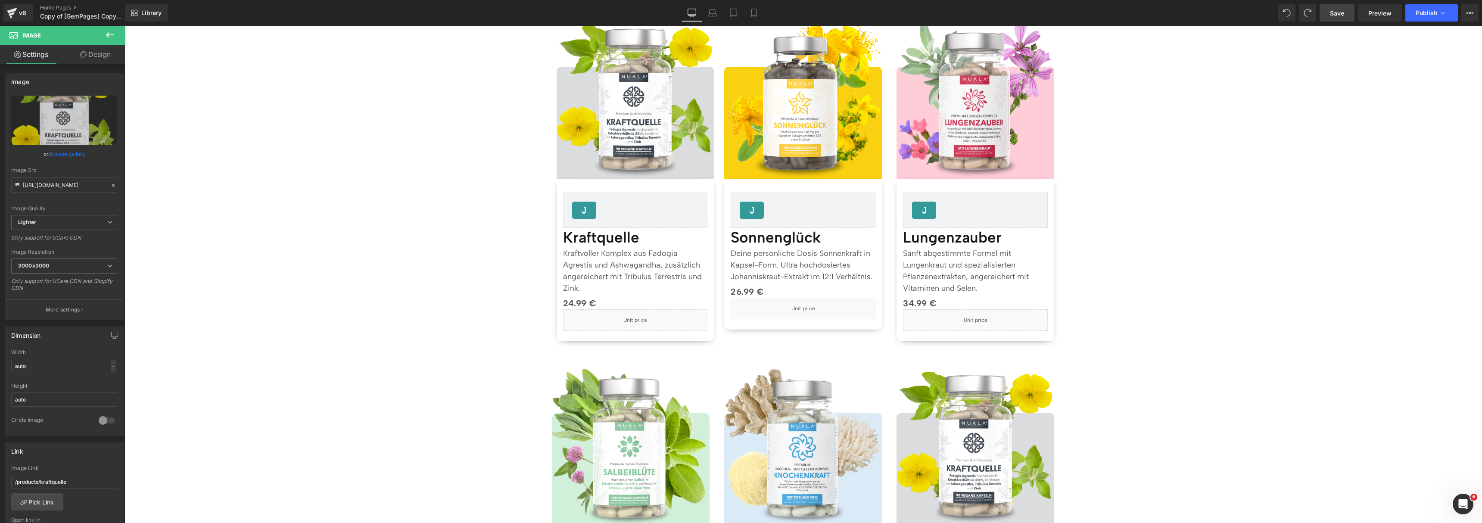
drag, startPoint x: 1339, startPoint y: 16, endPoint x: 649, endPoint y: 386, distance: 782.7
click at [1339, 16] on span "Save" at bounding box center [1337, 13] width 14 height 9
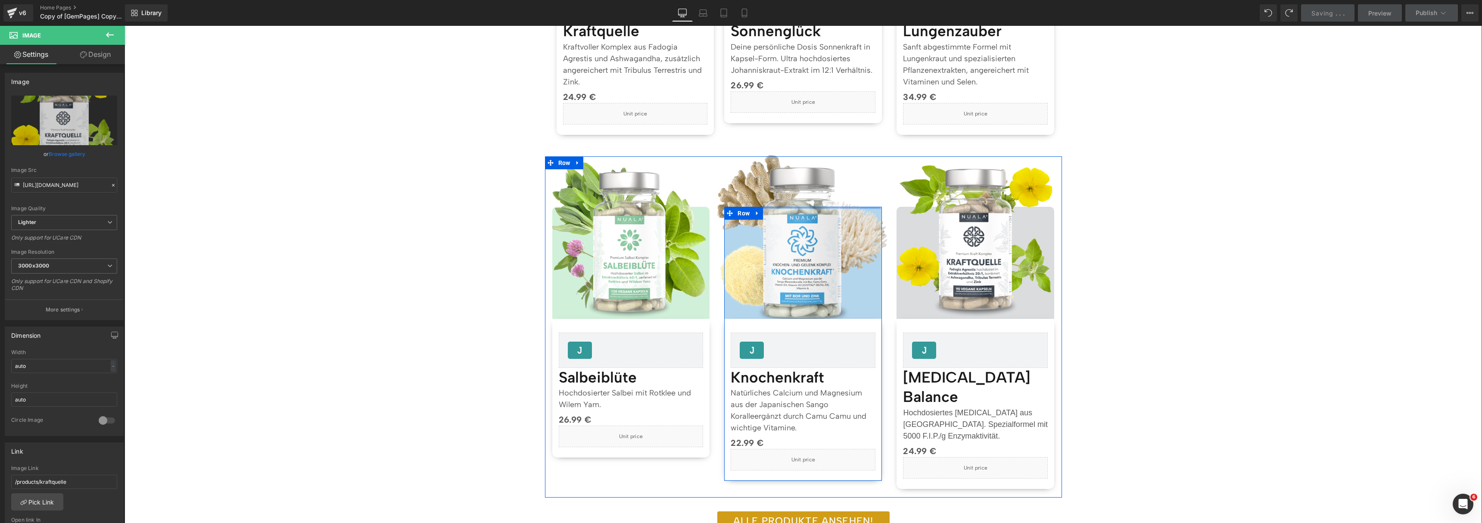
scroll to position [915, 0]
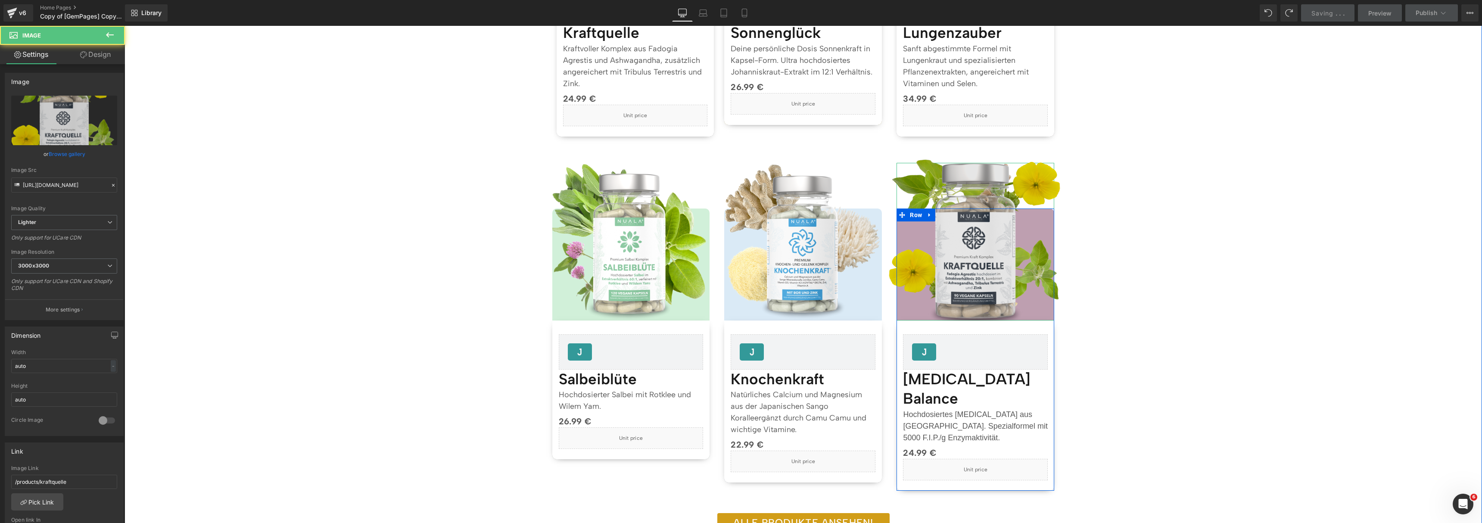
click at [971, 255] on img at bounding box center [976, 242] width 174 height 174
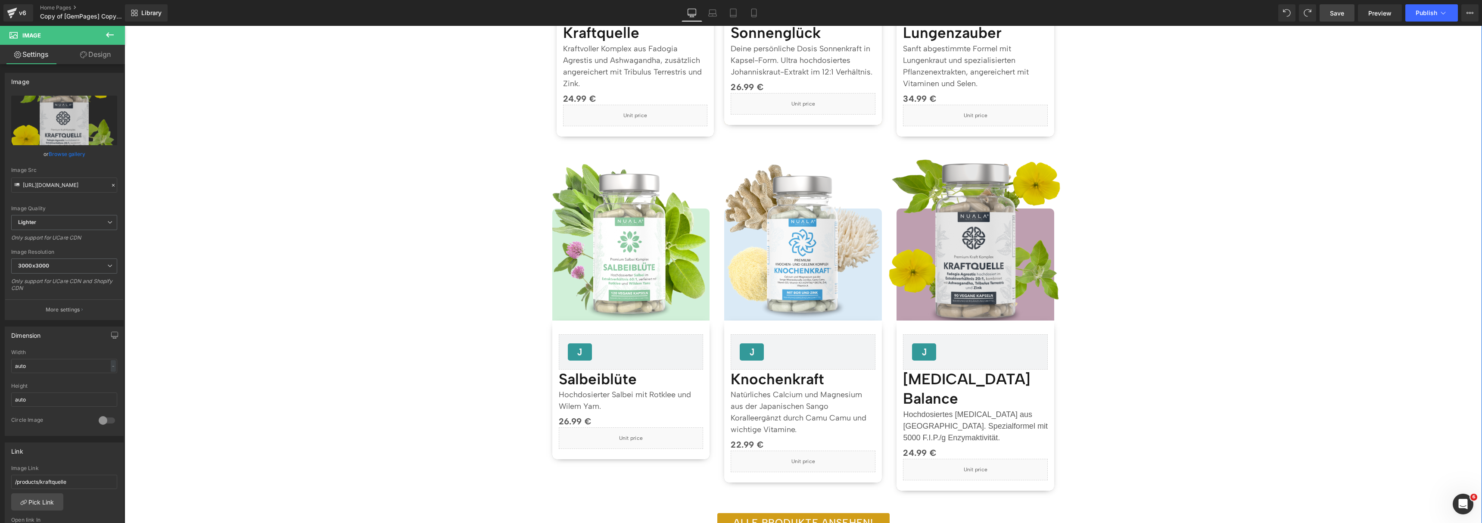
click at [995, 207] on img at bounding box center [976, 242] width 174 height 174
click at [977, 239] on img at bounding box center [976, 242] width 174 height 174
click at [973, 290] on img at bounding box center [976, 242] width 174 height 174
click at [984, 167] on img at bounding box center [976, 242] width 174 height 174
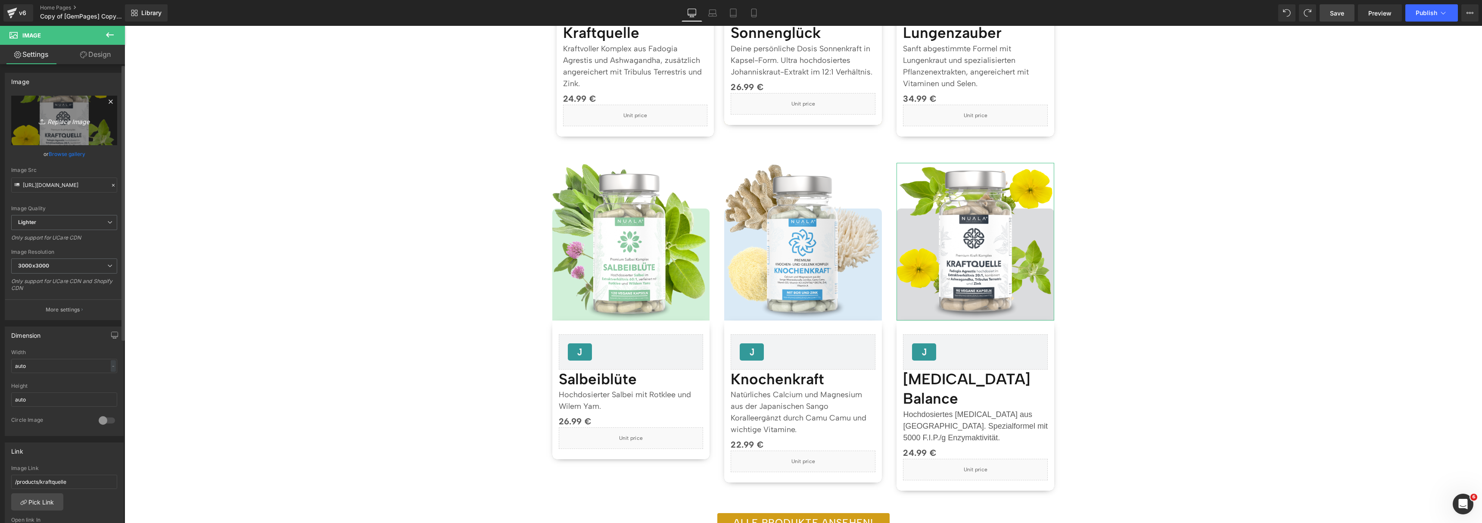
click at [60, 119] on icon "Replace Image" at bounding box center [64, 120] width 69 height 11
type input "C:\fakepath\[MEDICAL_DATA].webp"
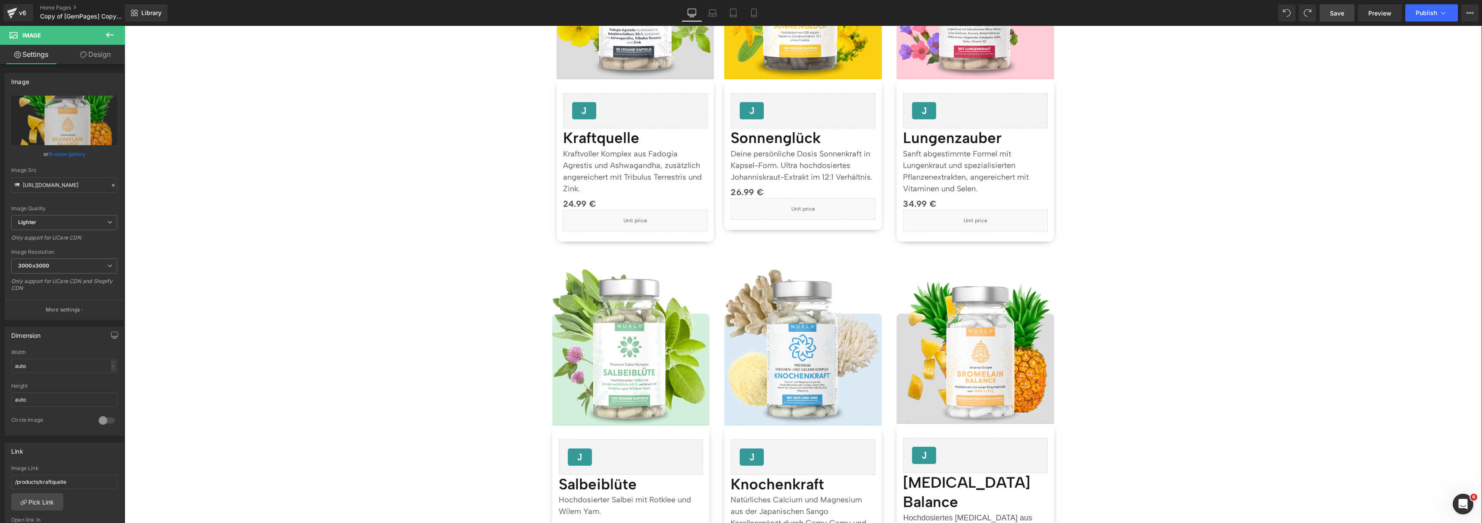
scroll to position [812, 0]
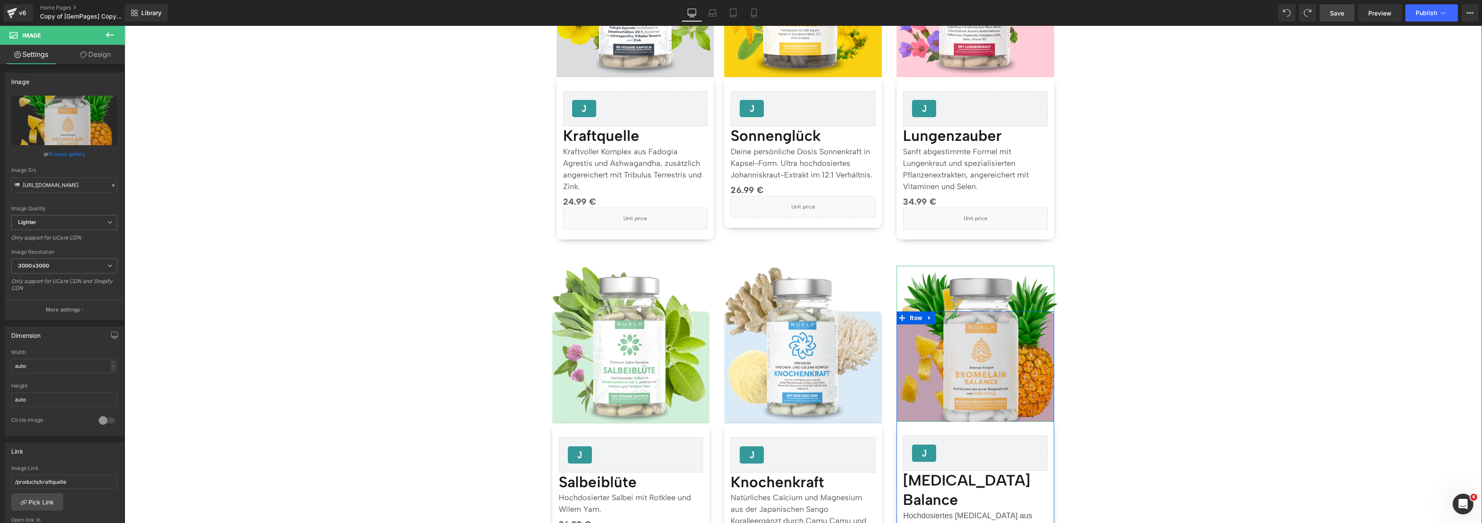
click at [998, 360] on img at bounding box center [976, 344] width 174 height 172
click at [990, 296] on img at bounding box center [976, 344] width 174 height 172
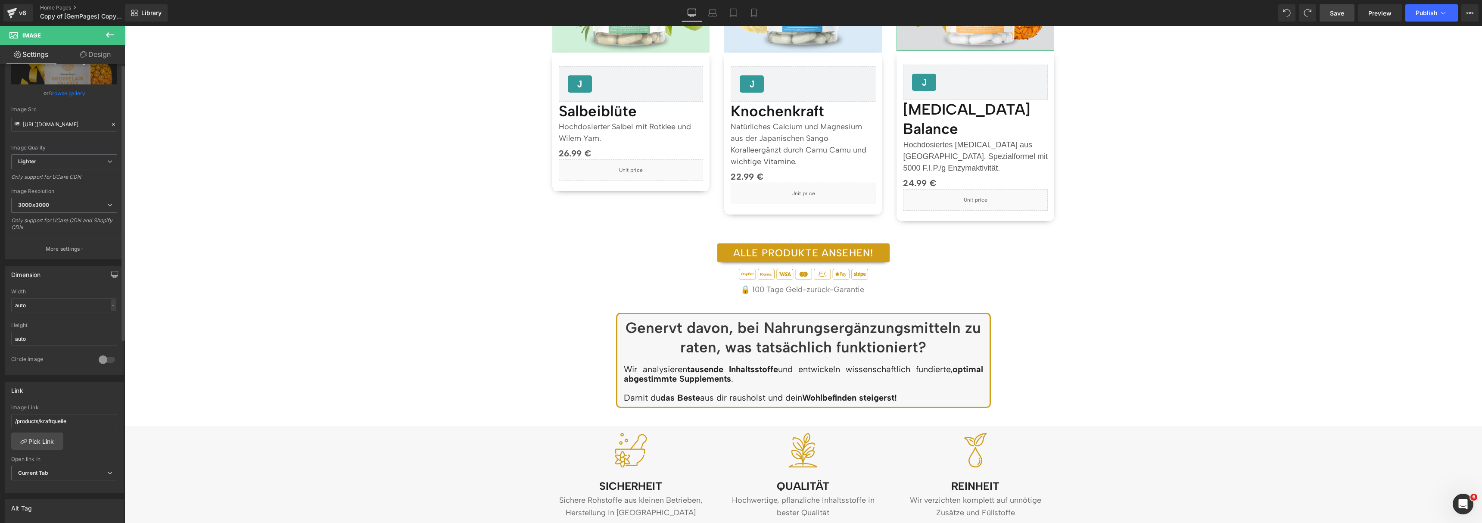
scroll to position [0, 0]
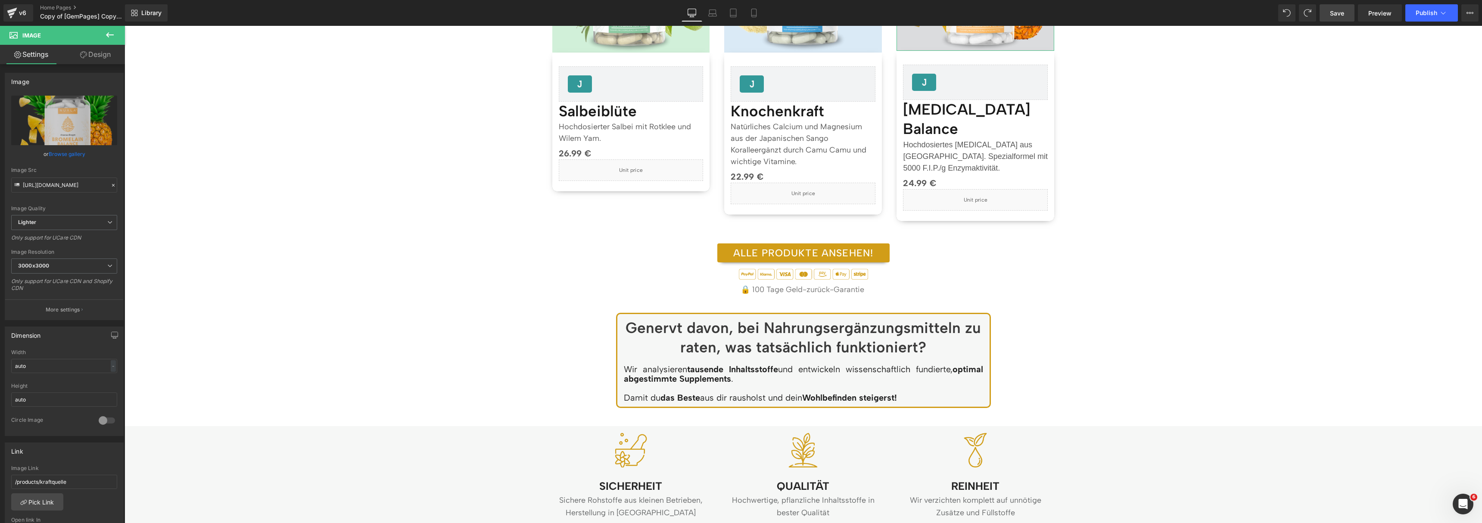
click at [104, 56] on link "Design" at bounding box center [95, 54] width 62 height 19
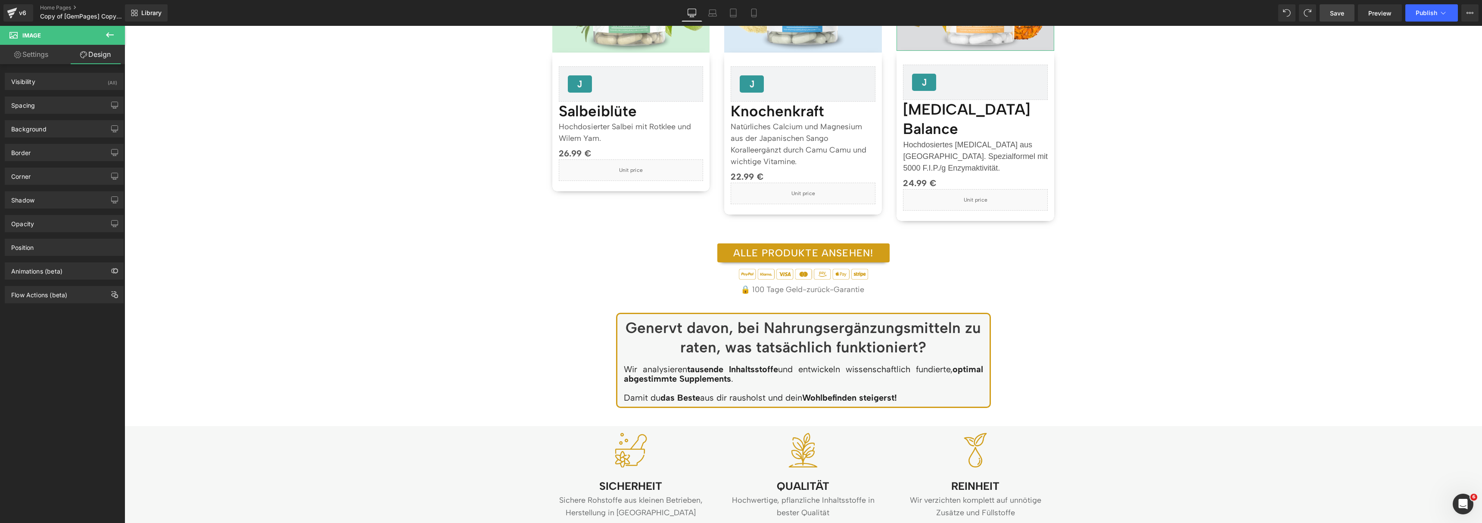
click at [27, 49] on link "Settings" at bounding box center [31, 54] width 62 height 19
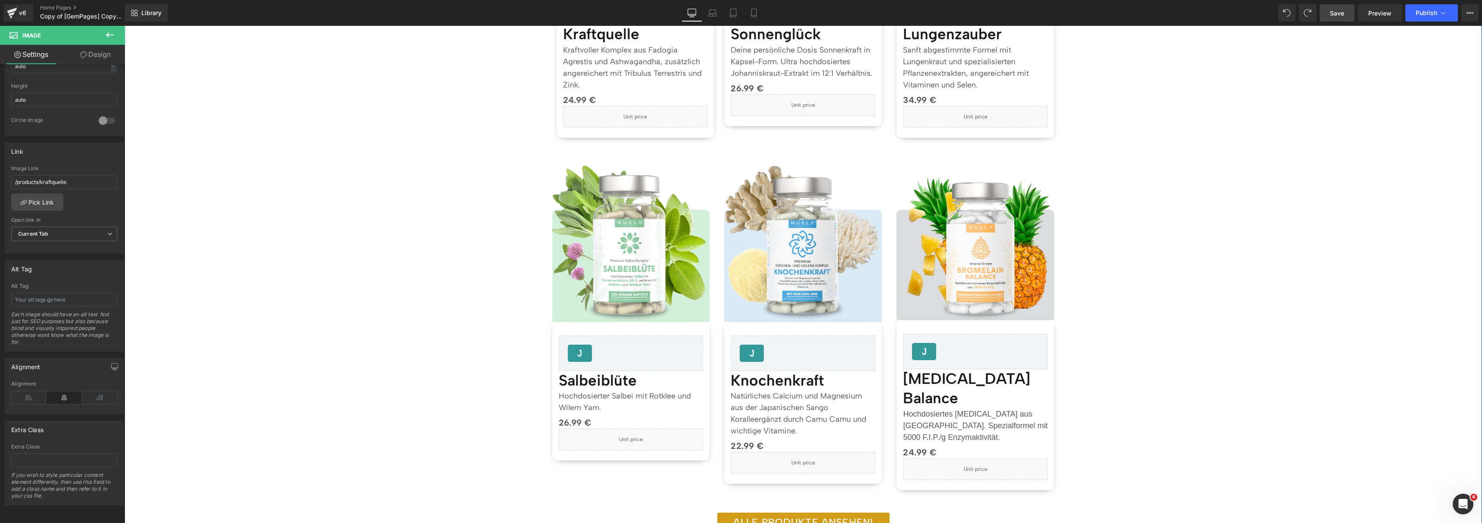
scroll to position [905, 0]
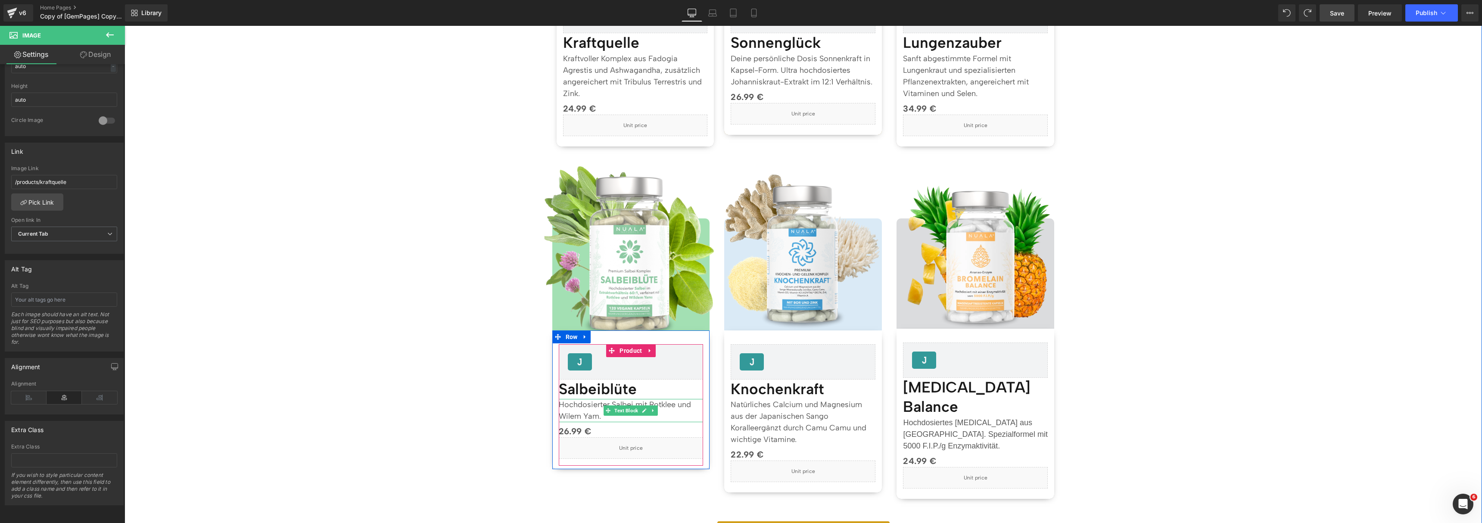
click at [595, 417] on p "Hochdosierter Salbei mit Rotklee und Wilem Yam." at bounding box center [631, 410] width 145 height 23
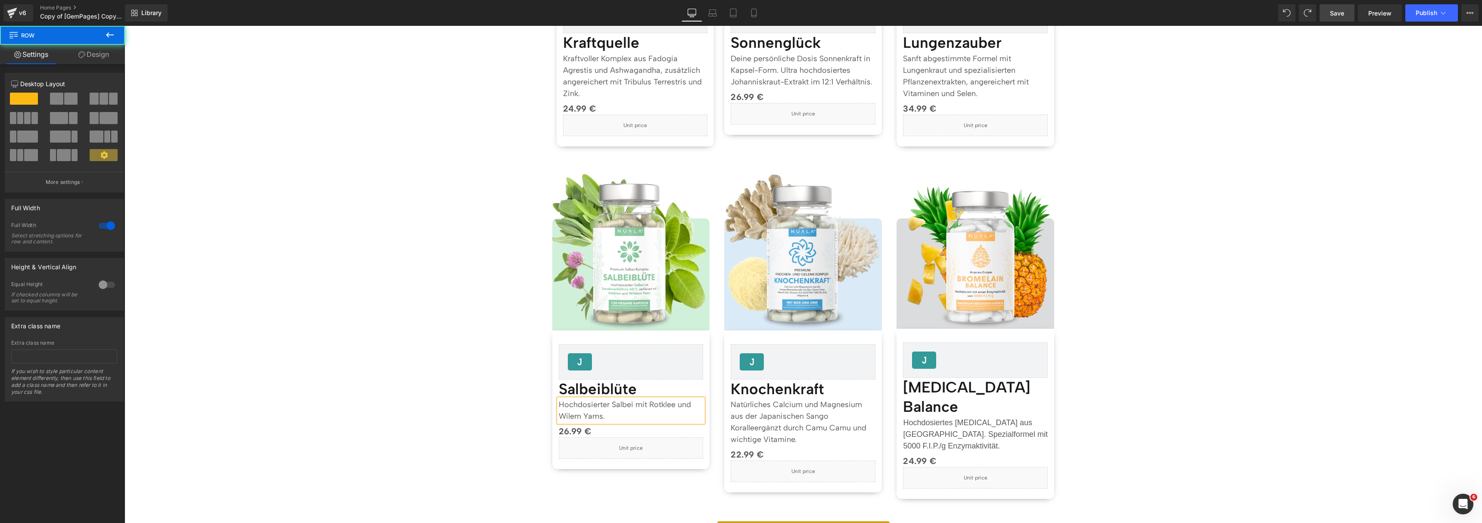
click at [1204, 328] on div "Separator Topseller Heading Image" at bounding box center [804, 487] width 1358 height 1402
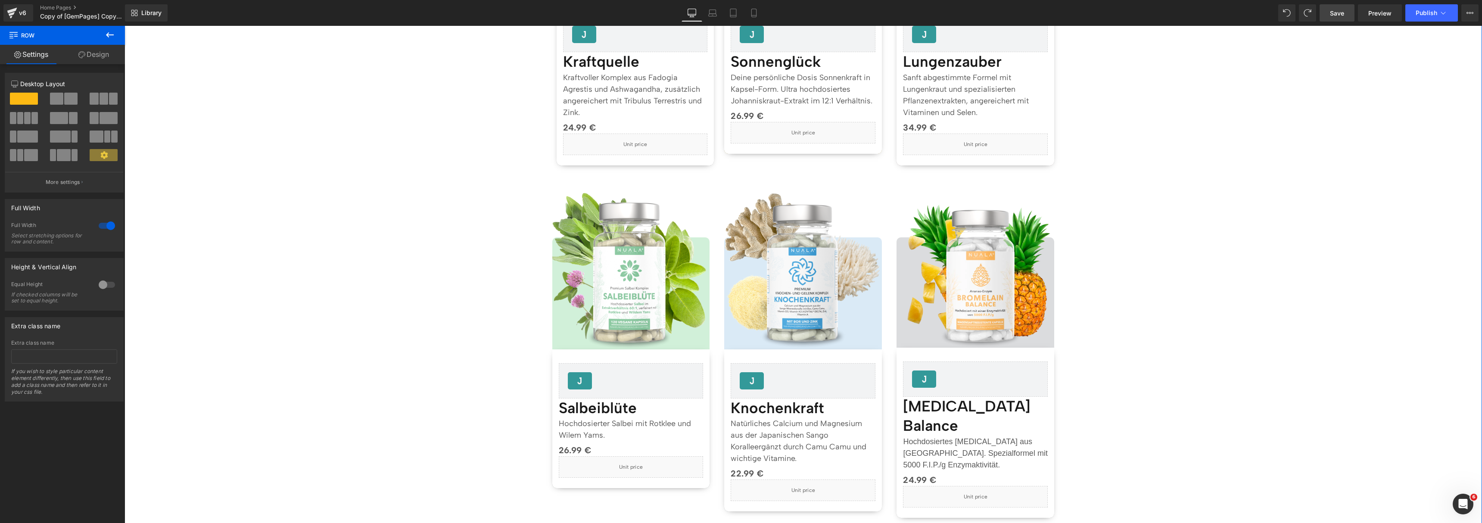
scroll to position [886, 0]
drag, startPoint x: 1349, startPoint y: 9, endPoint x: 817, endPoint y: 268, distance: 591.9
click at [1349, 9] on link "Save" at bounding box center [1337, 12] width 35 height 17
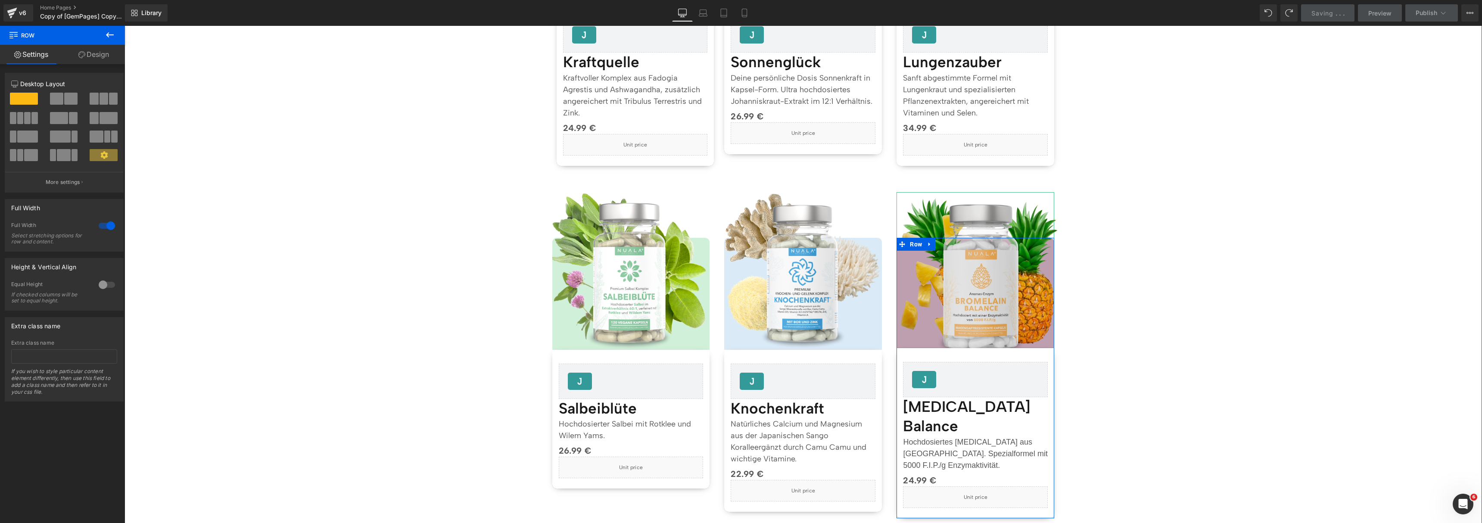
click at [941, 294] on img at bounding box center [976, 270] width 174 height 172
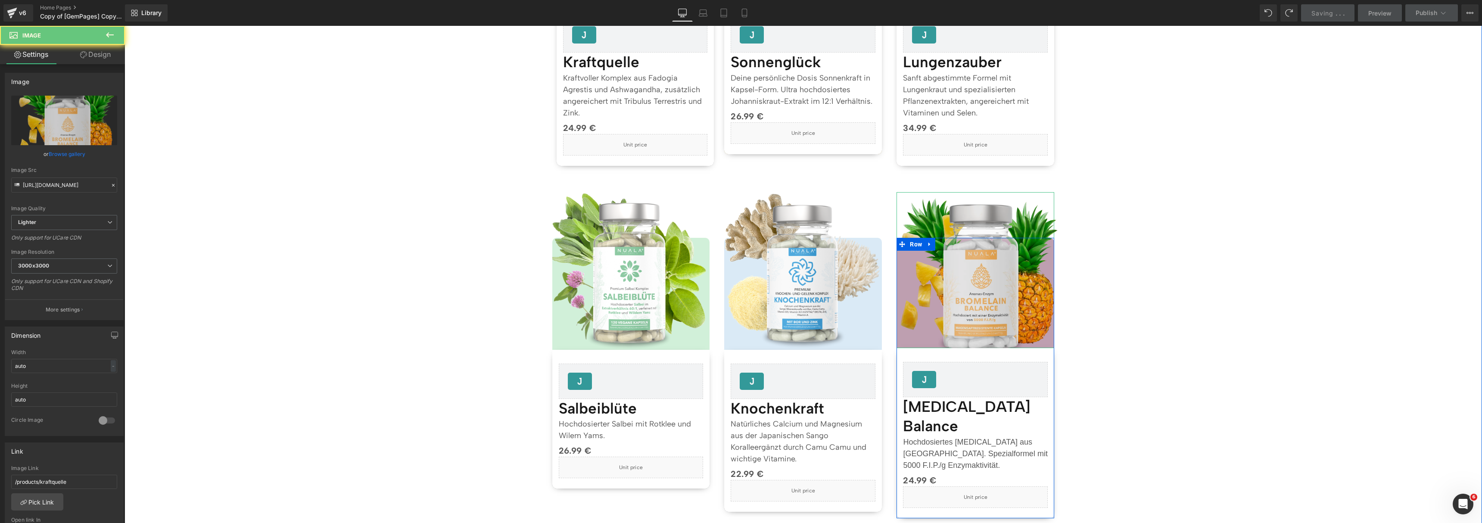
click at [973, 225] on img at bounding box center [976, 270] width 174 height 172
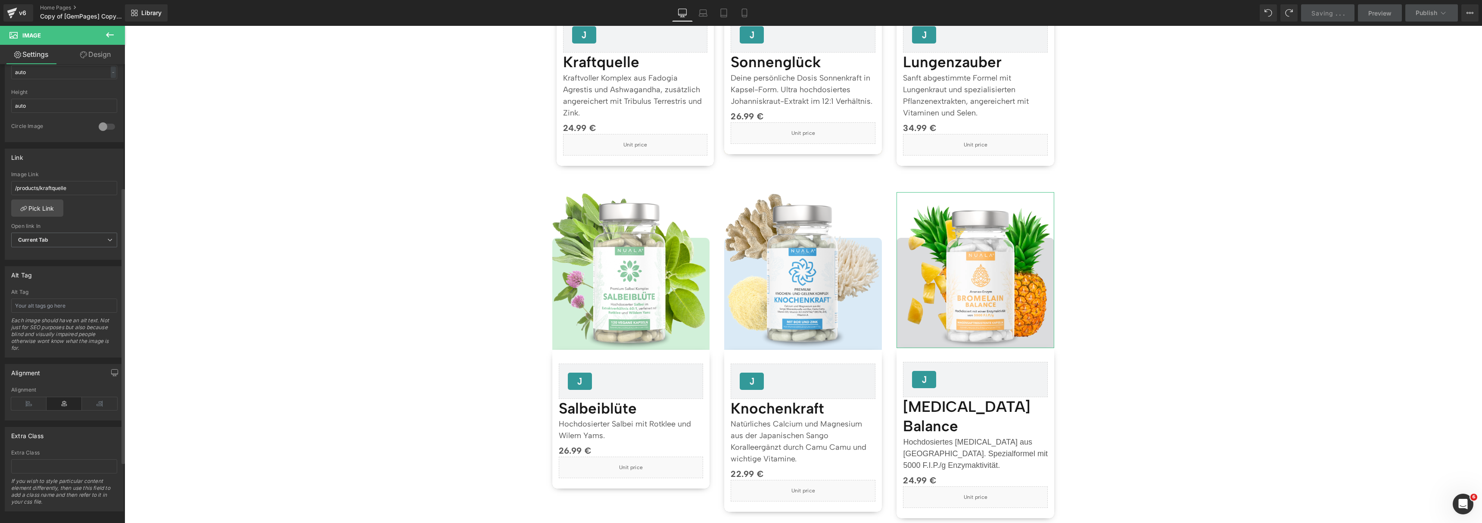
scroll to position [297, 0]
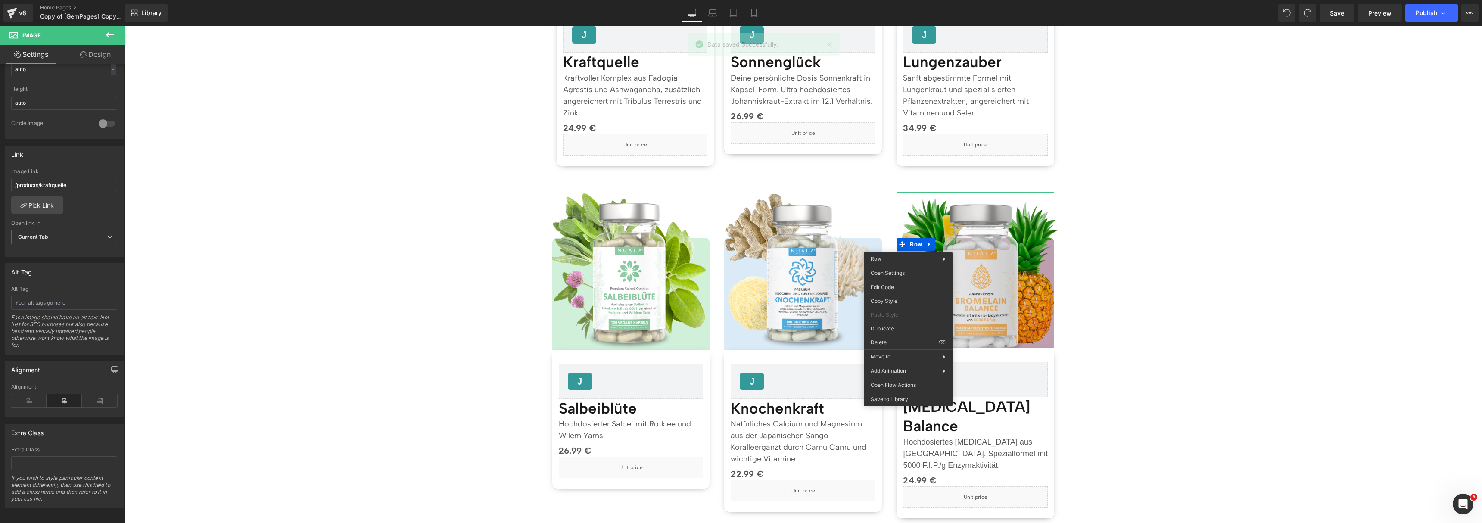
click at [972, 207] on img at bounding box center [976, 270] width 174 height 172
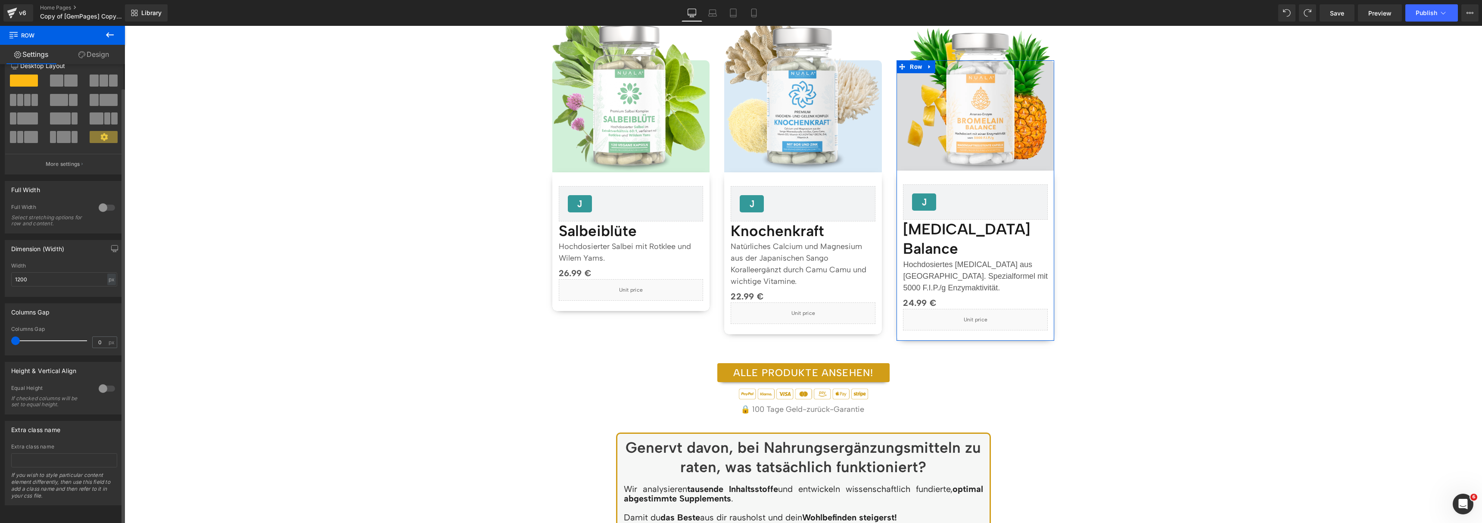
scroll to position [25, 0]
click at [104, 59] on link "Design" at bounding box center [93, 54] width 62 height 19
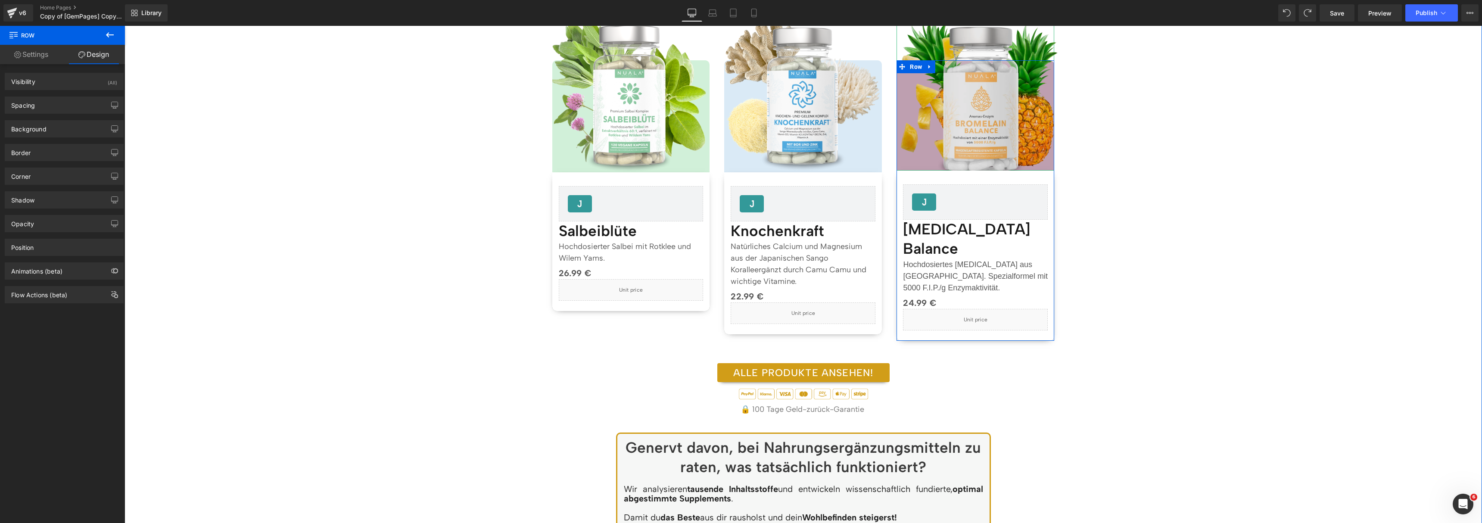
click at [965, 94] on img at bounding box center [976, 92] width 174 height 172
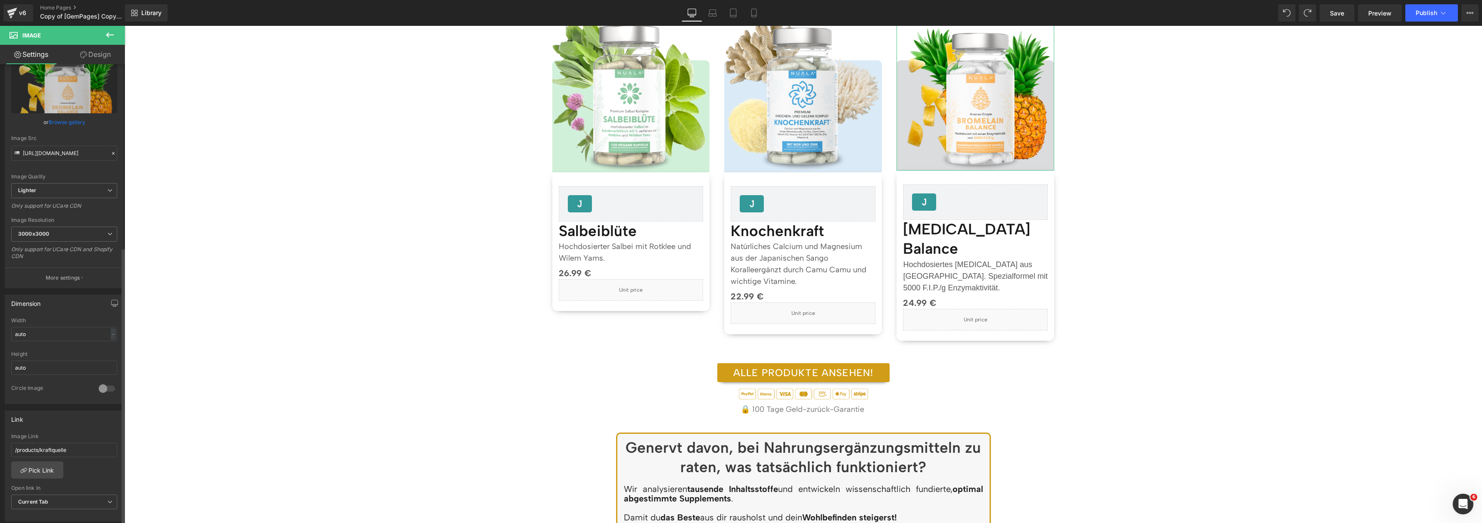
scroll to position [0, 0]
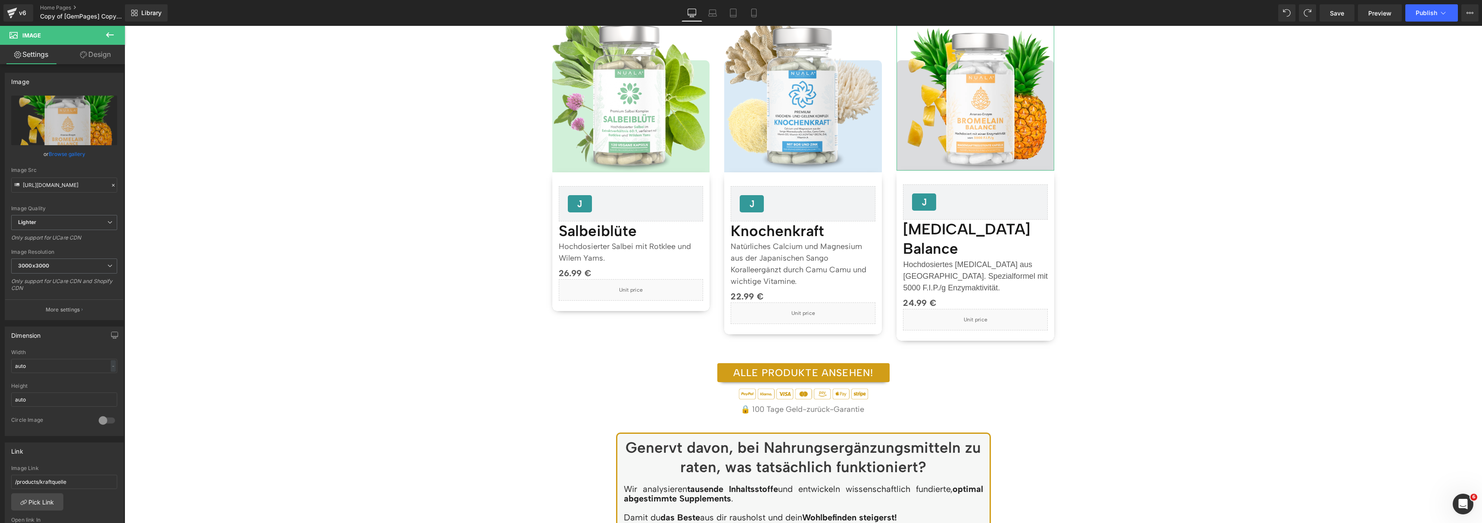
click at [87, 52] on link "Design" at bounding box center [95, 54] width 62 height 19
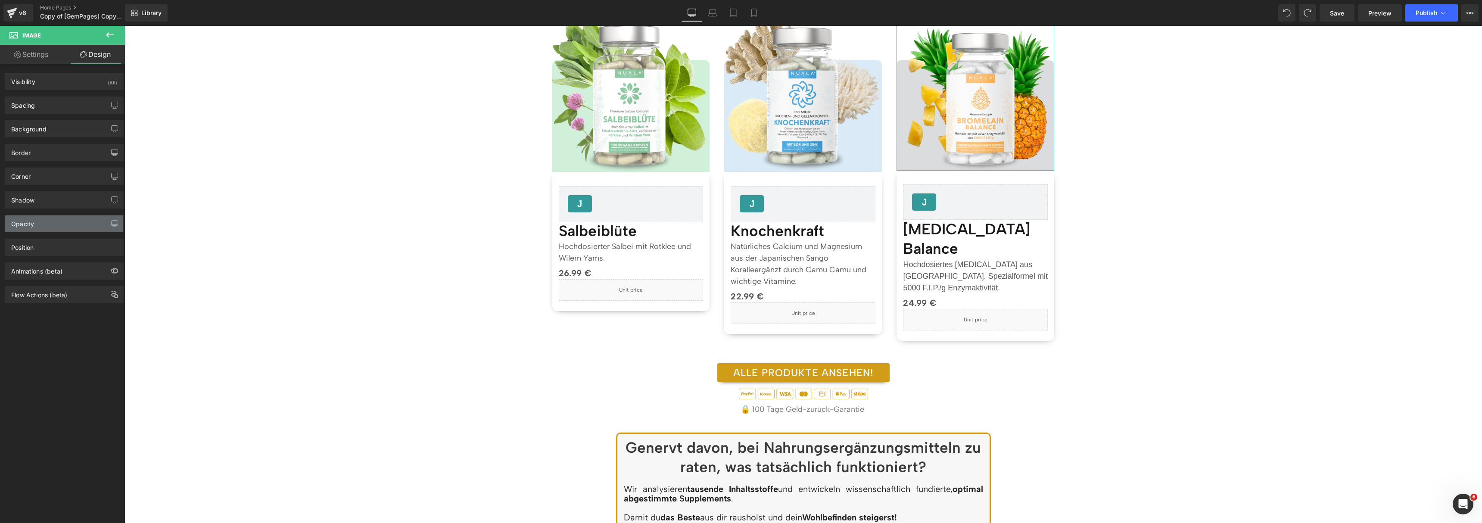
click at [35, 228] on div "Opacity" at bounding box center [64, 223] width 118 height 16
click at [36, 225] on div "Opacity" at bounding box center [64, 223] width 118 height 16
click at [47, 201] on div "Shadow" at bounding box center [64, 200] width 118 height 16
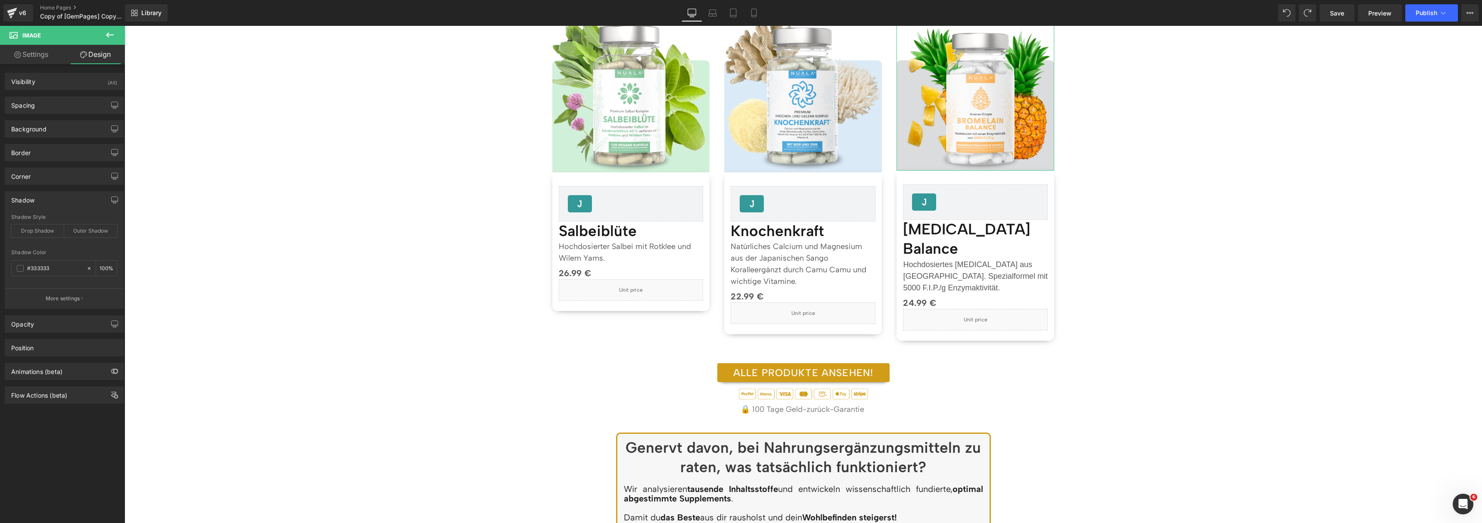
click at [47, 201] on div "Shadow" at bounding box center [64, 200] width 118 height 16
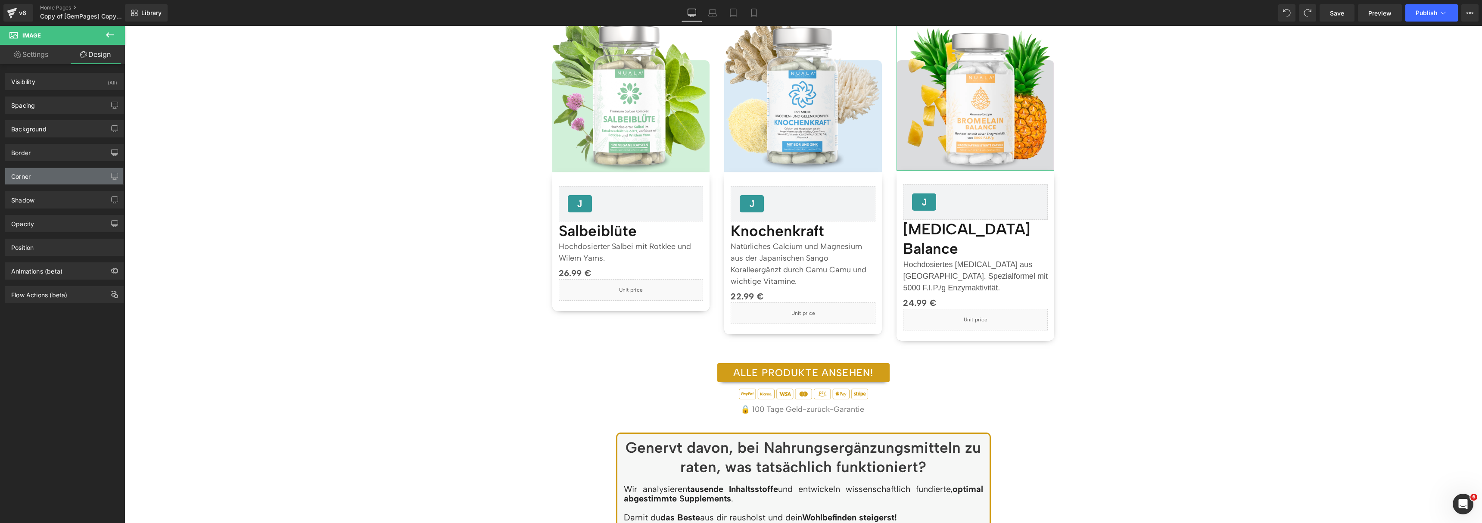
click at [65, 184] on div "Corner" at bounding box center [64, 176] width 118 height 16
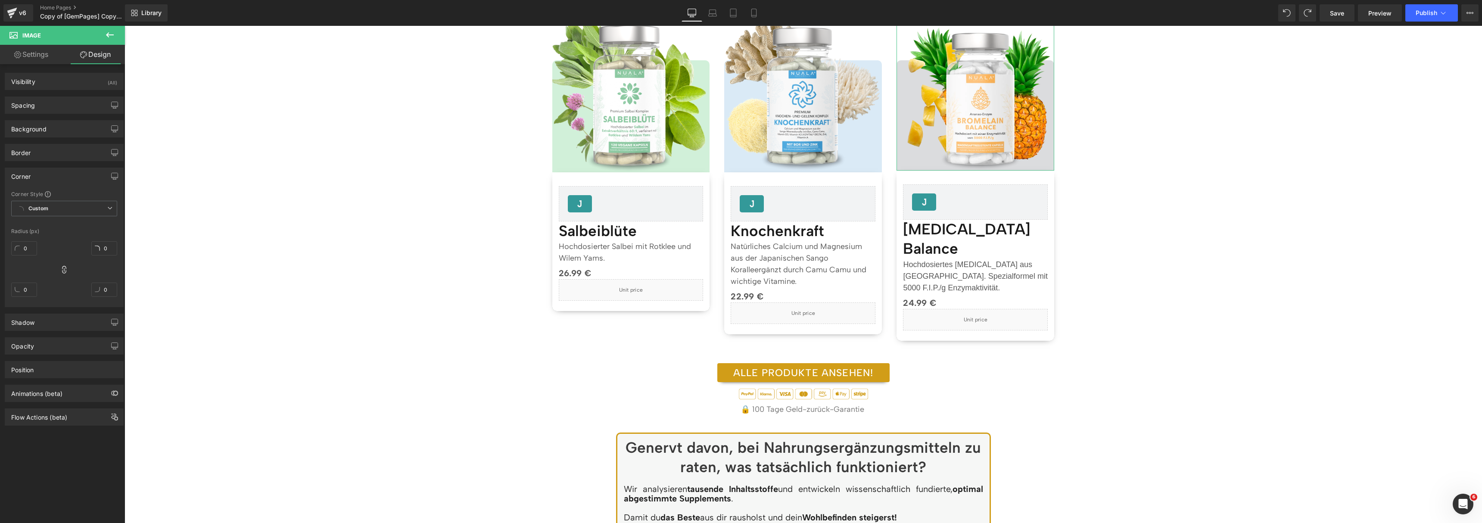
click at [81, 181] on div "Corner" at bounding box center [64, 176] width 118 height 16
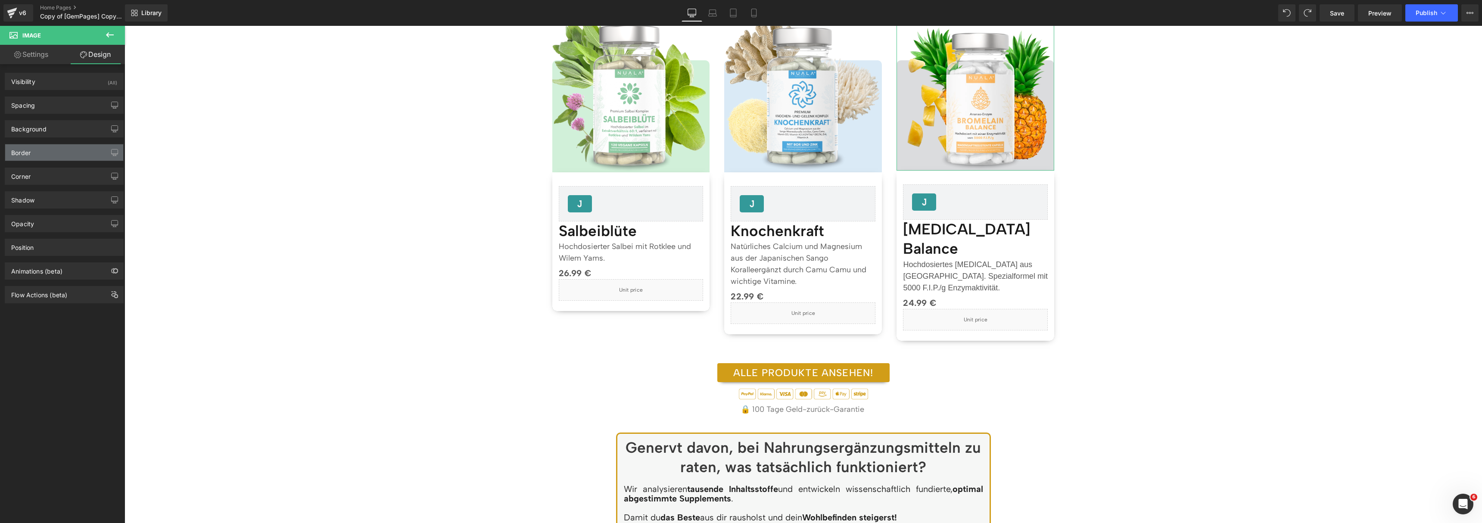
click at [78, 157] on div "Border" at bounding box center [64, 152] width 118 height 16
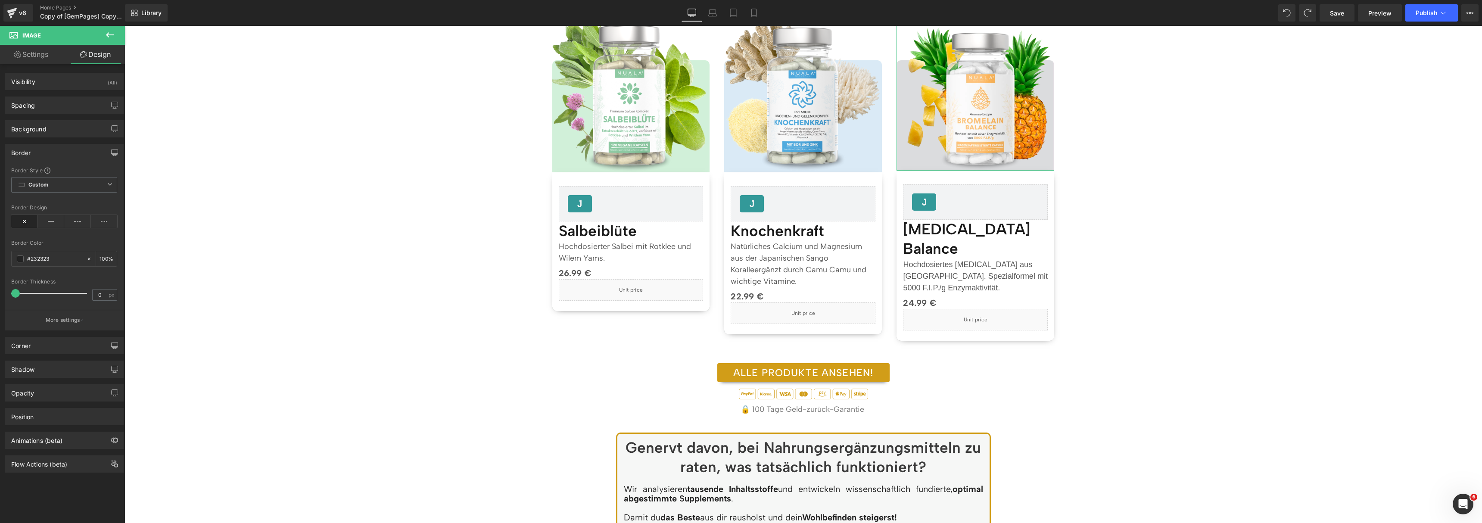
click at [76, 155] on div "Border" at bounding box center [64, 152] width 118 height 16
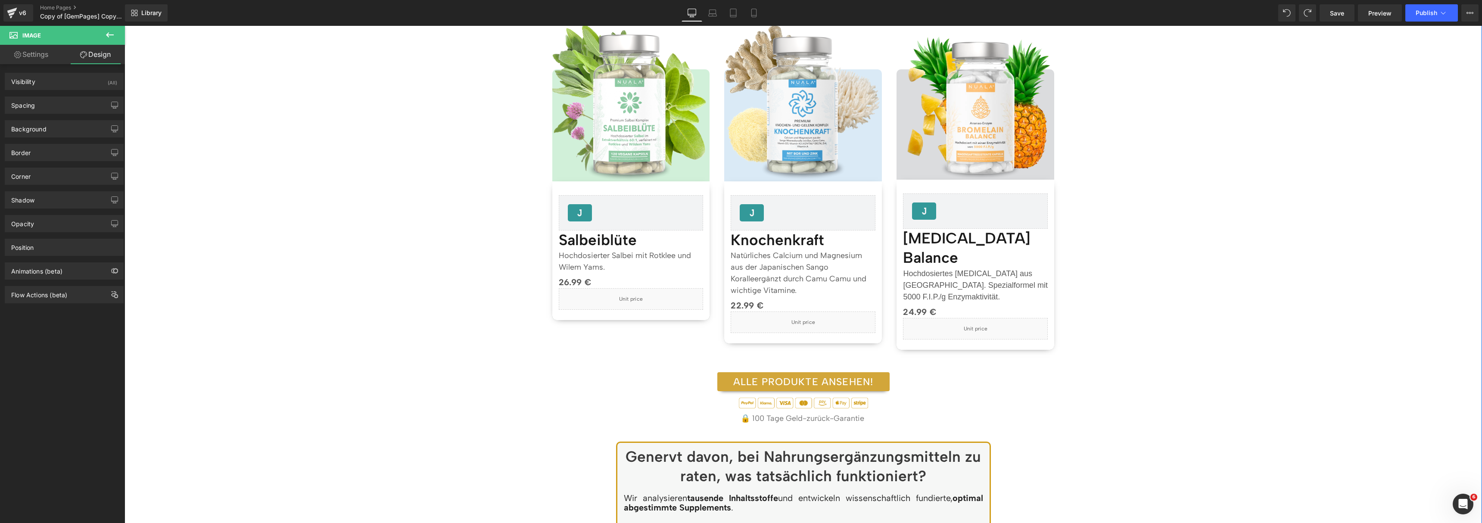
scroll to position [1052, 0]
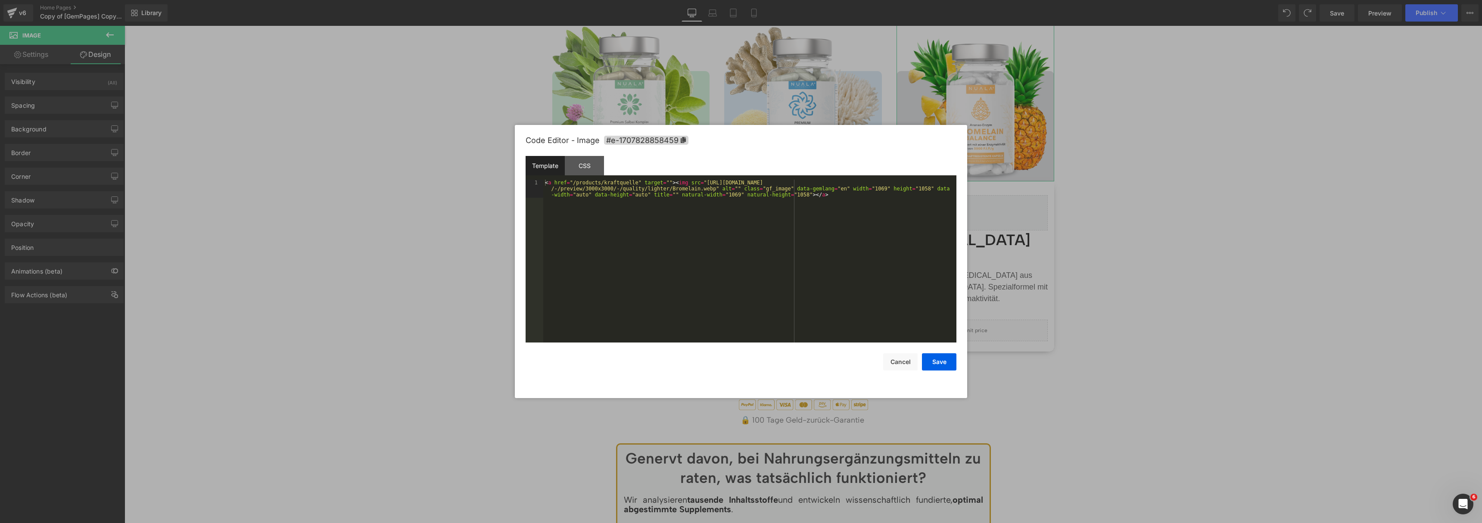
click at [977, 145] on body "Product You are previewing how the will restyle your page. You can not edit Ele…" at bounding box center [741, 261] width 1482 height 523
click at [586, 161] on div "CSS" at bounding box center [584, 165] width 39 height 19
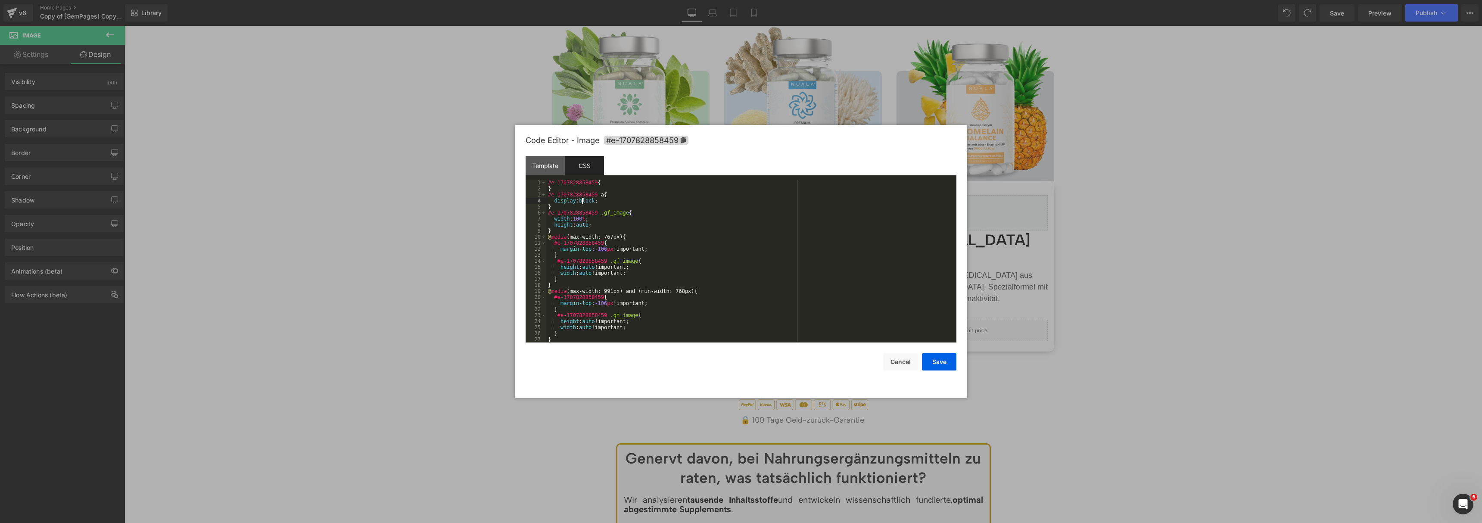
click at [583, 203] on div "#e-1707828858459 { } #e-1707828858459 a { display : block ; } #e-1707828858459 …" at bounding box center [749, 267] width 407 height 175
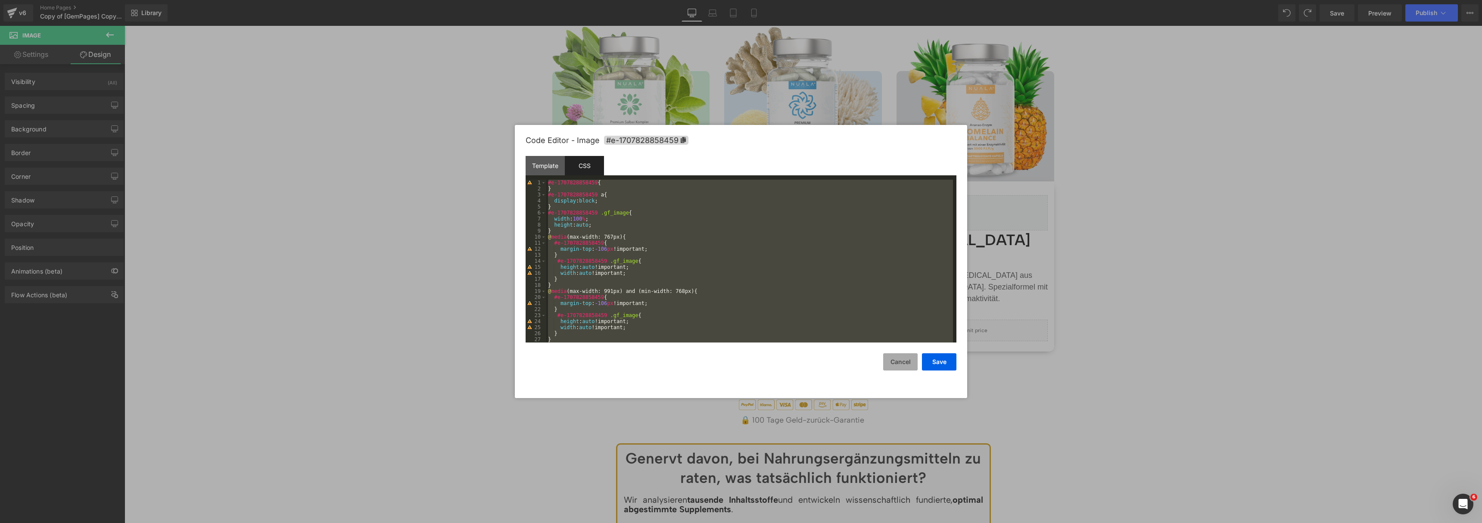
click at [901, 360] on button "Cancel" at bounding box center [900, 361] width 34 height 17
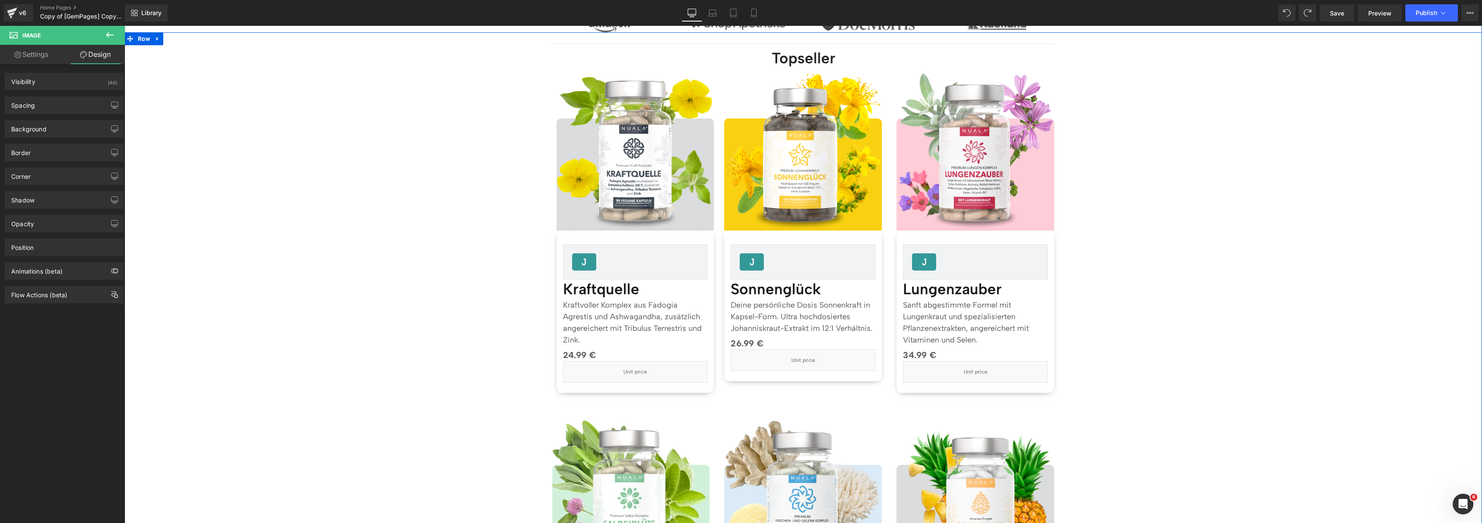
scroll to position [492, 0]
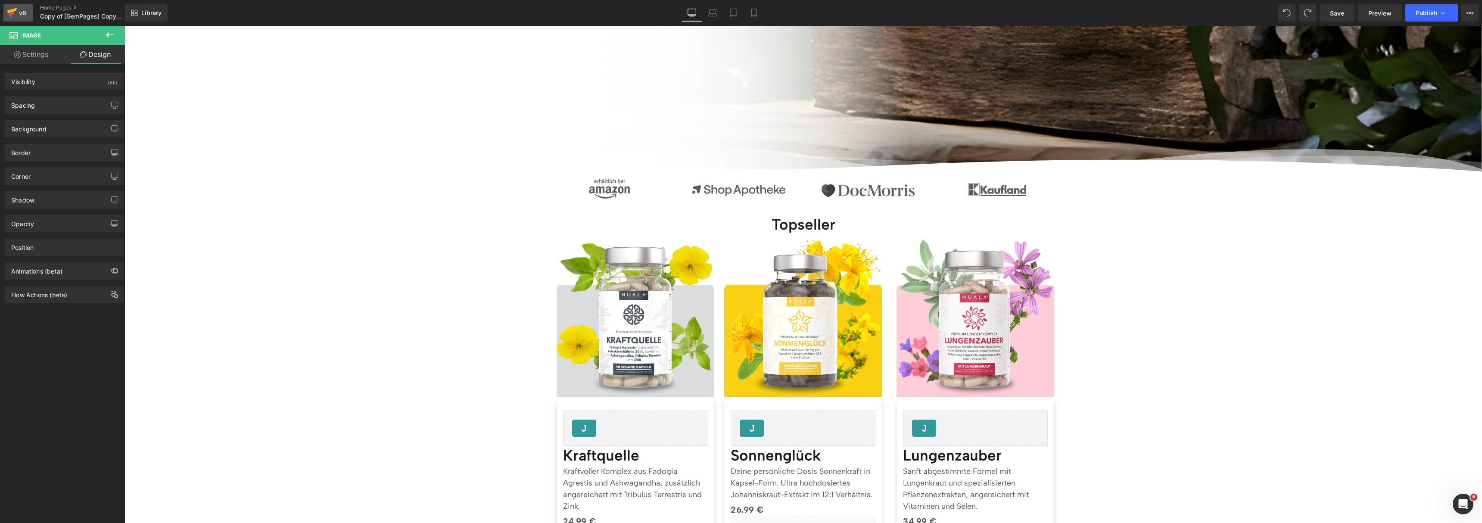
click at [24, 11] on div "v6" at bounding box center [22, 12] width 11 height 11
